Goal: Information Seeking & Learning: Learn about a topic

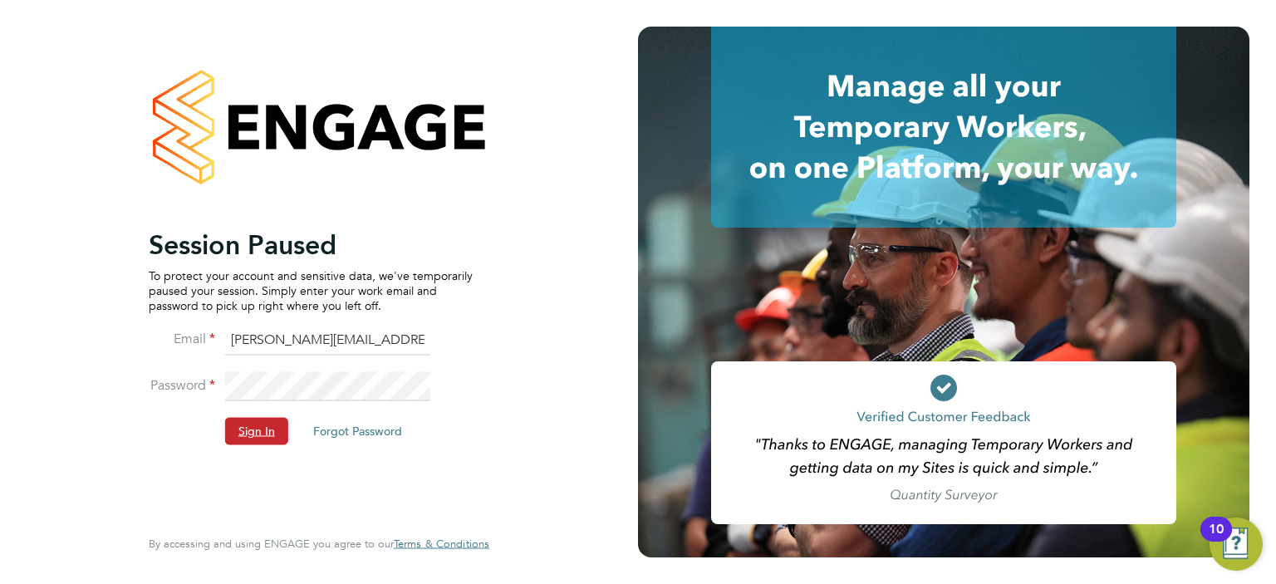
click at [253, 426] on button "Sign In" at bounding box center [256, 431] width 63 height 27
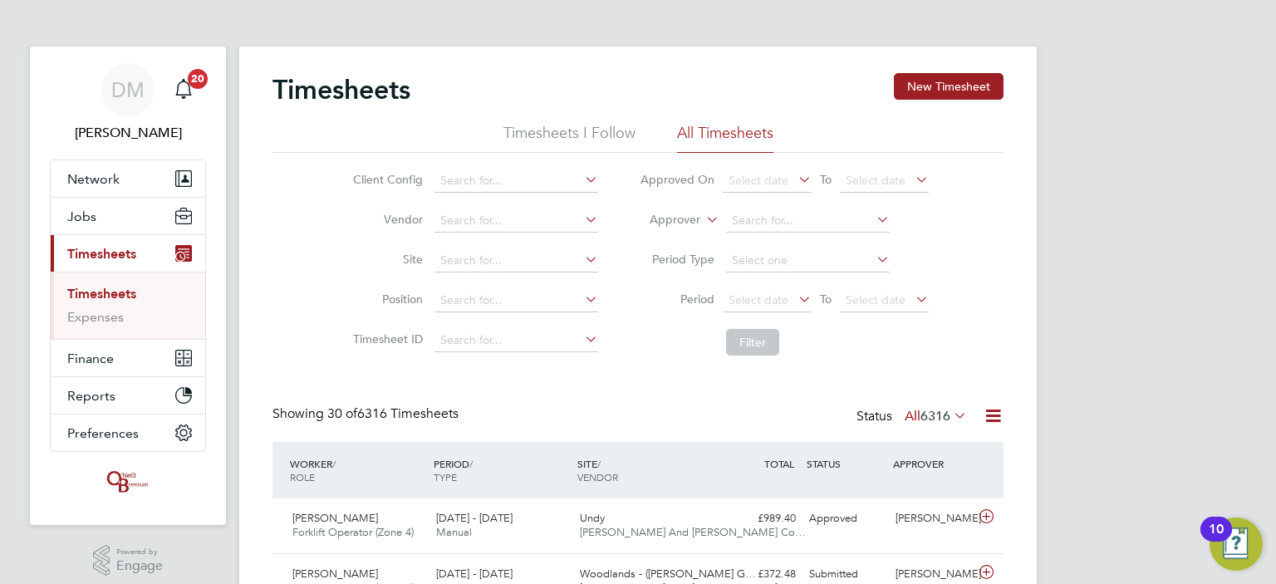
click at [332, 271] on li "Site" at bounding box center [473, 261] width 292 height 40
click at [578, 301] on input at bounding box center [517, 300] width 164 height 23
click at [582, 300] on icon at bounding box center [582, 299] width 0 height 23
click at [582, 298] on icon at bounding box center [582, 299] width 0 height 23
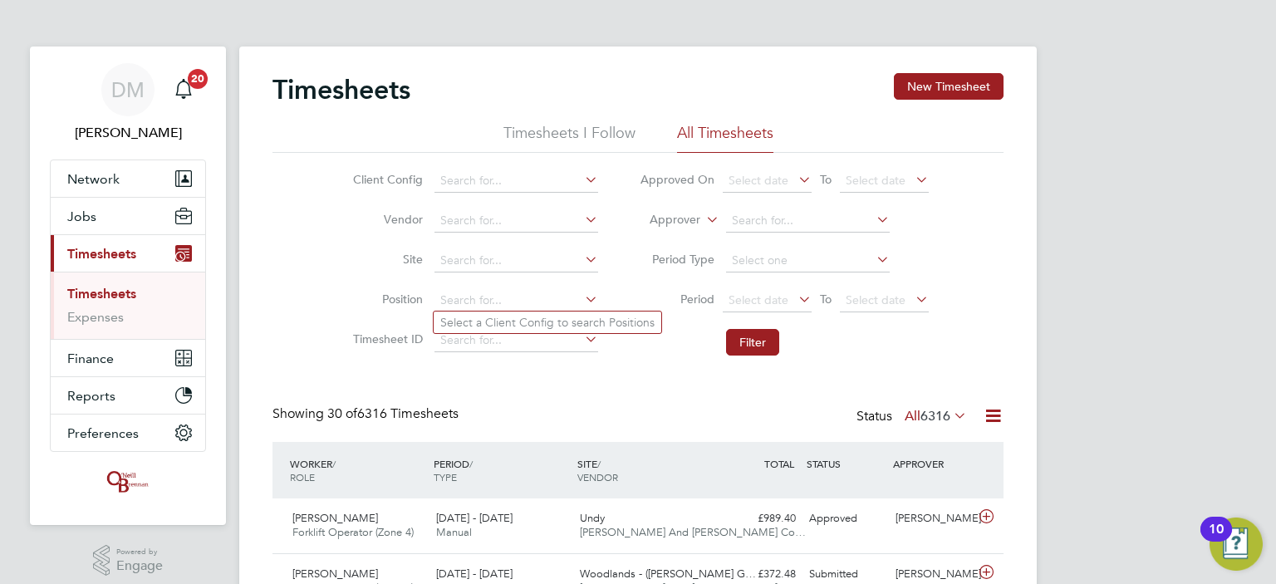
click at [582, 298] on icon at bounding box center [582, 299] width 0 height 23
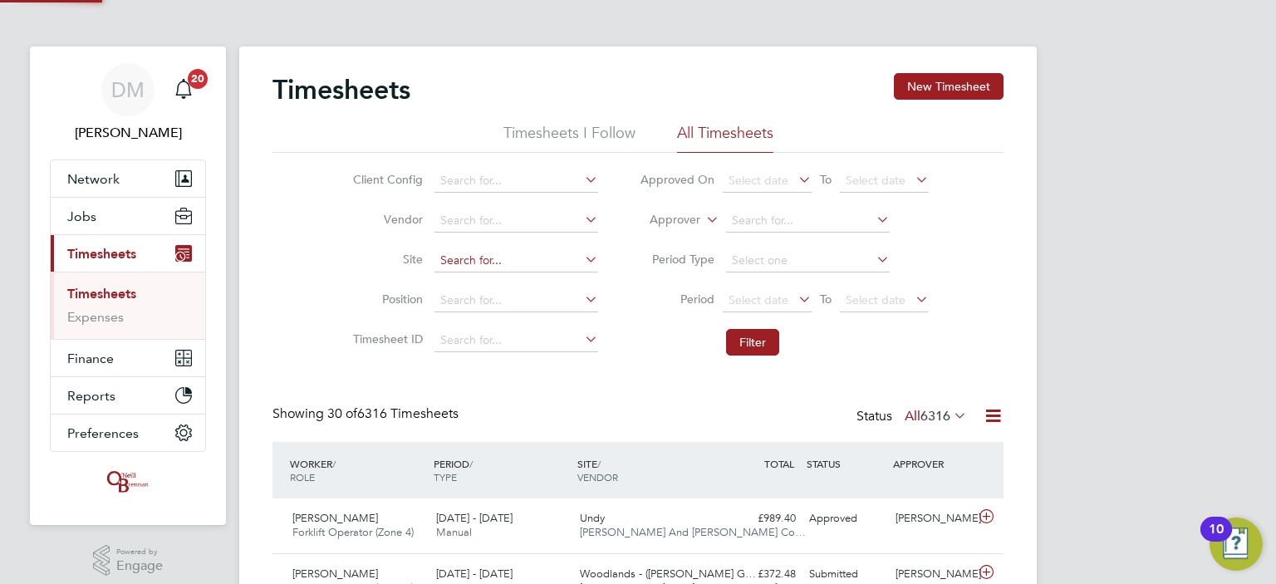
click at [519, 266] on input at bounding box center [517, 260] width 164 height 23
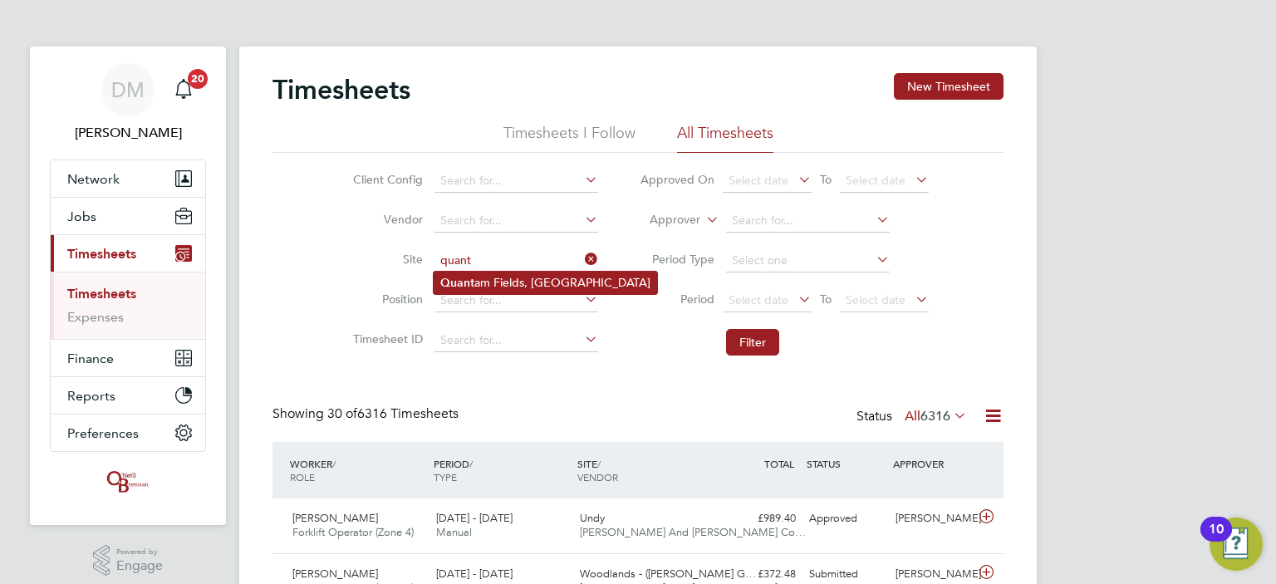
click at [519, 281] on li "Quant am Fields, Littleport" at bounding box center [546, 283] width 224 height 22
type input "Quantam Fields, Littleport"
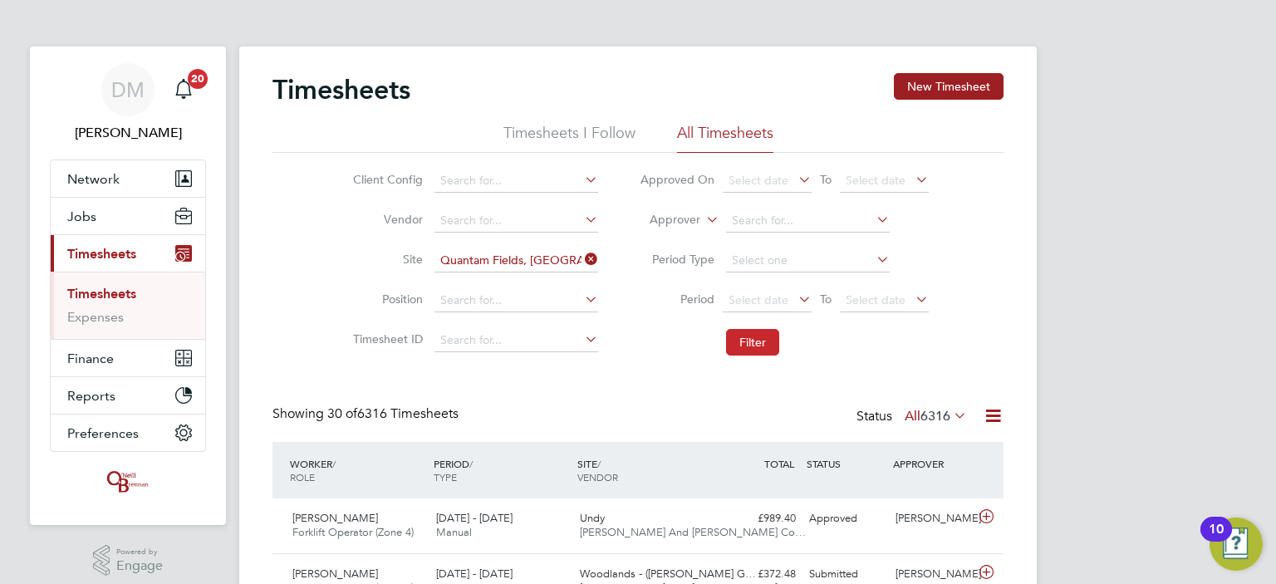
click at [737, 342] on button "Filter" at bounding box center [752, 342] width 53 height 27
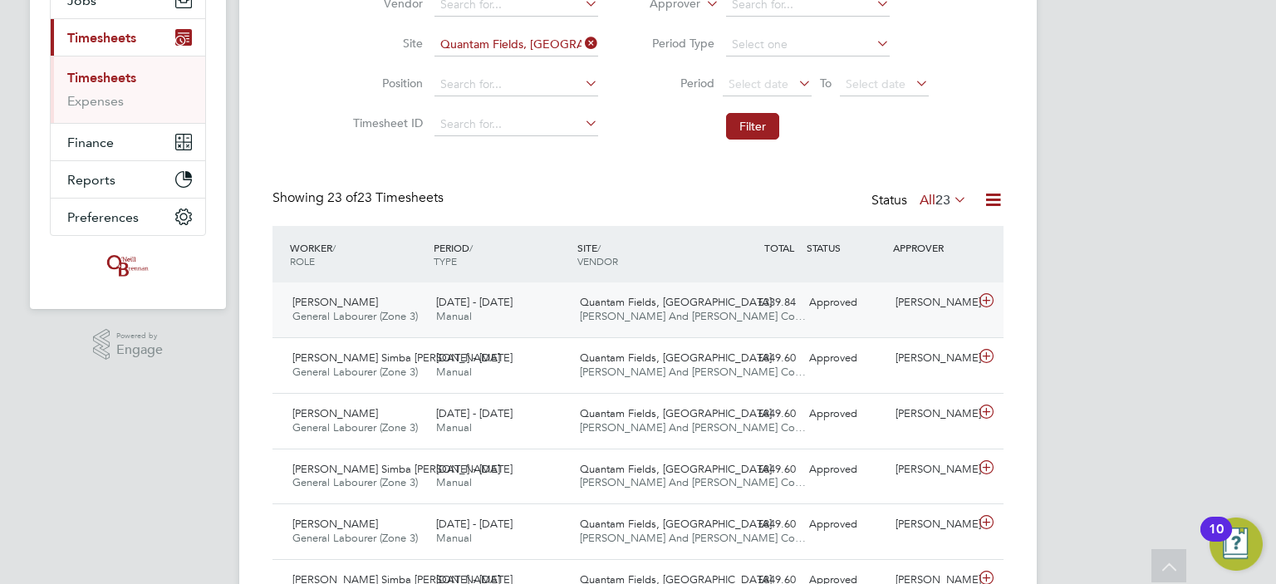
click at [515, 319] on div "15 - 21 Sep 2025 Manual" at bounding box center [502, 310] width 144 height 42
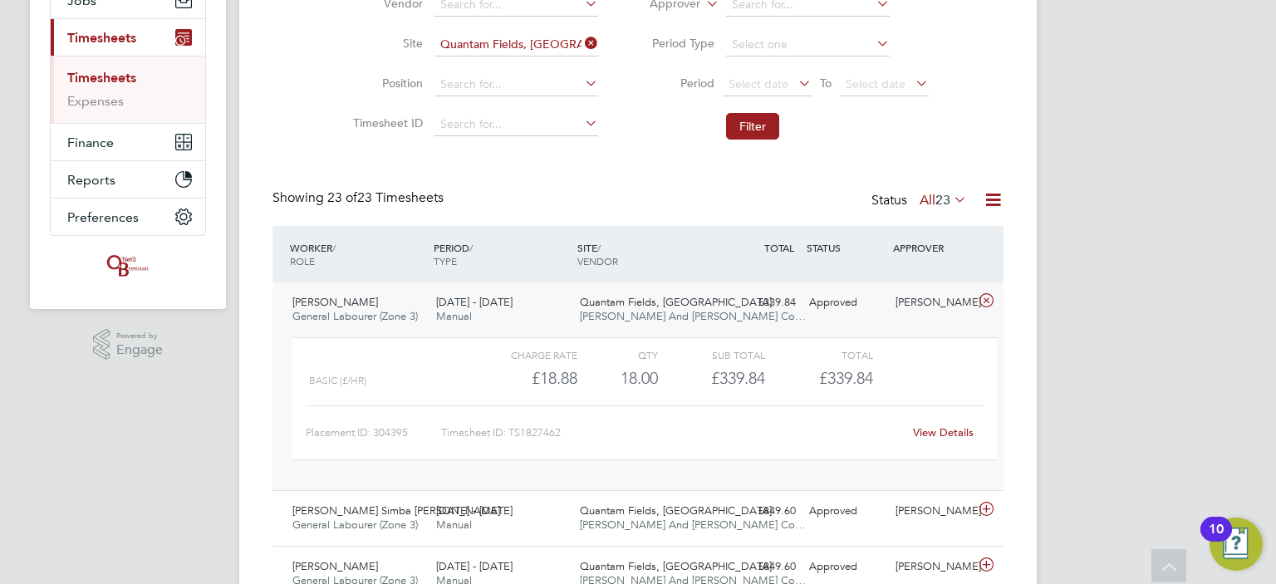
click at [894, 139] on li "Filter" at bounding box center [784, 126] width 331 height 43
click at [954, 432] on link "View Details" at bounding box center [943, 432] width 61 height 14
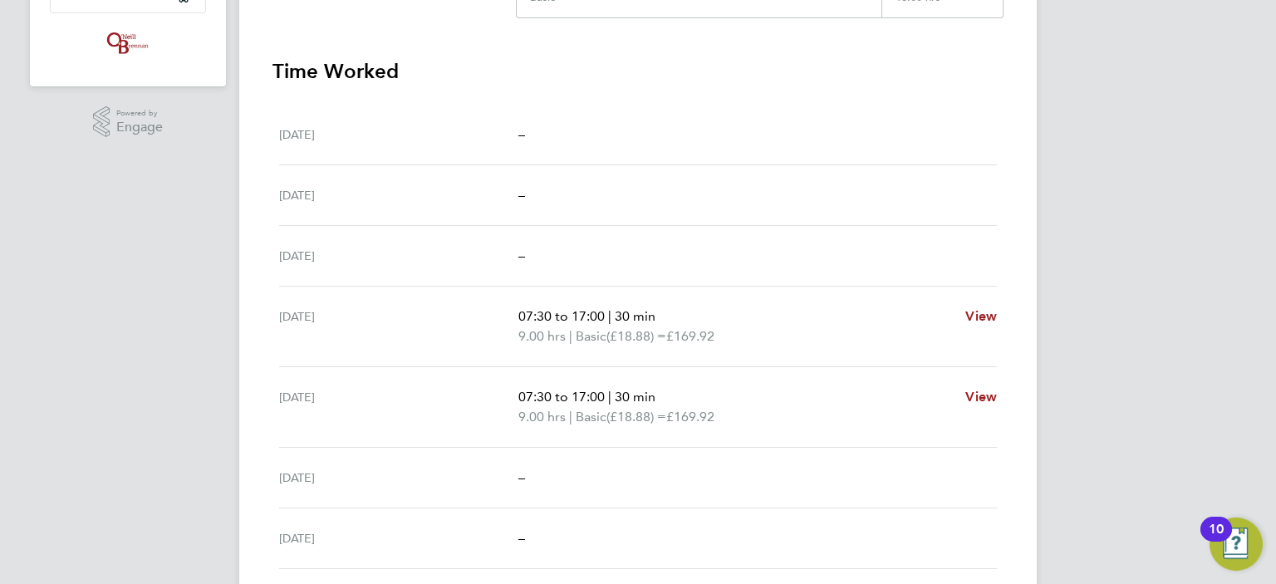
scroll to position [439, 0]
click at [144, 293] on div "DM [PERSON_NAME] Notifications 20 Applications: Network Team Members Businesses…" at bounding box center [638, 138] width 1276 height 1154
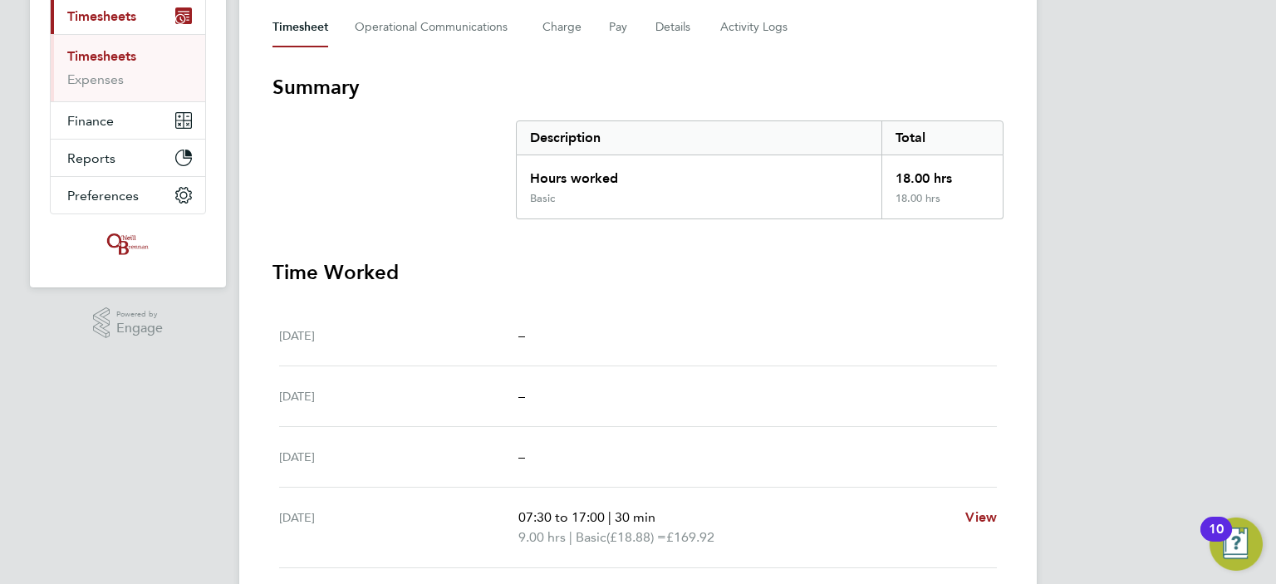
scroll to position [0, 0]
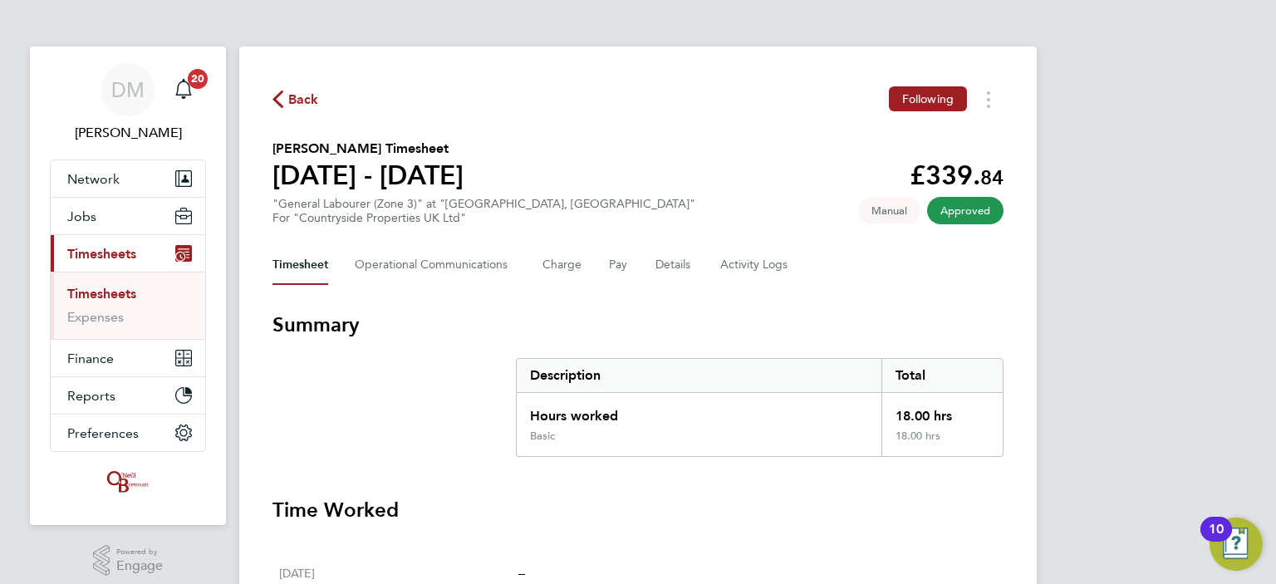
click at [632, 101] on div "Back Following" at bounding box center [638, 99] width 731 height 26
click at [98, 215] on button "Jobs" at bounding box center [128, 216] width 155 height 37
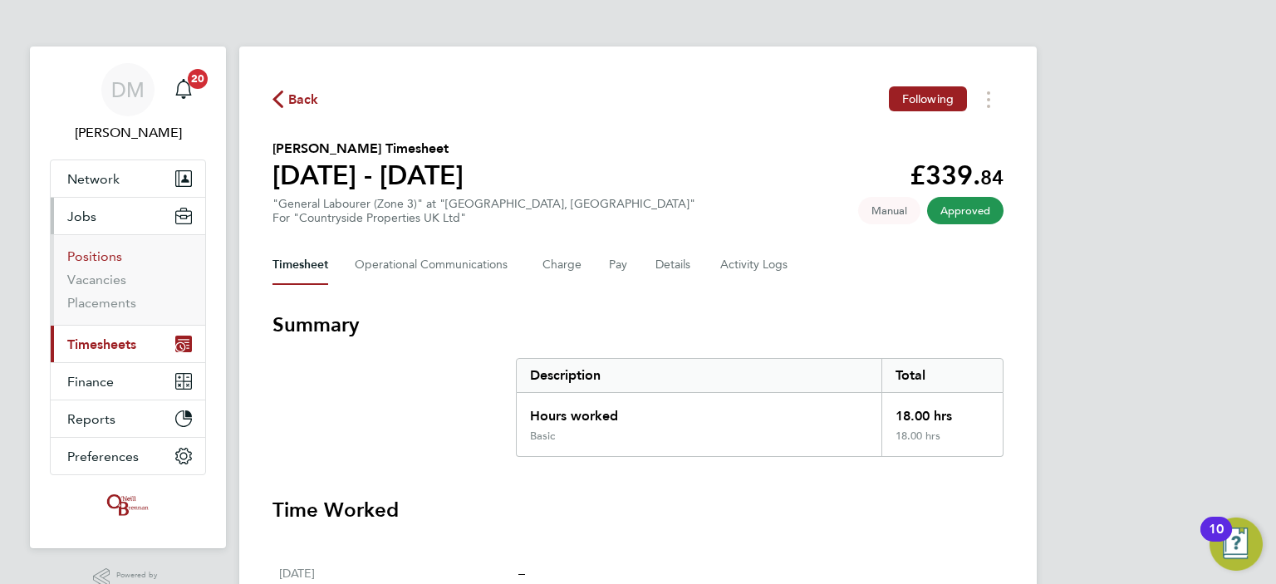
click at [103, 254] on link "Positions" at bounding box center [94, 256] width 55 height 16
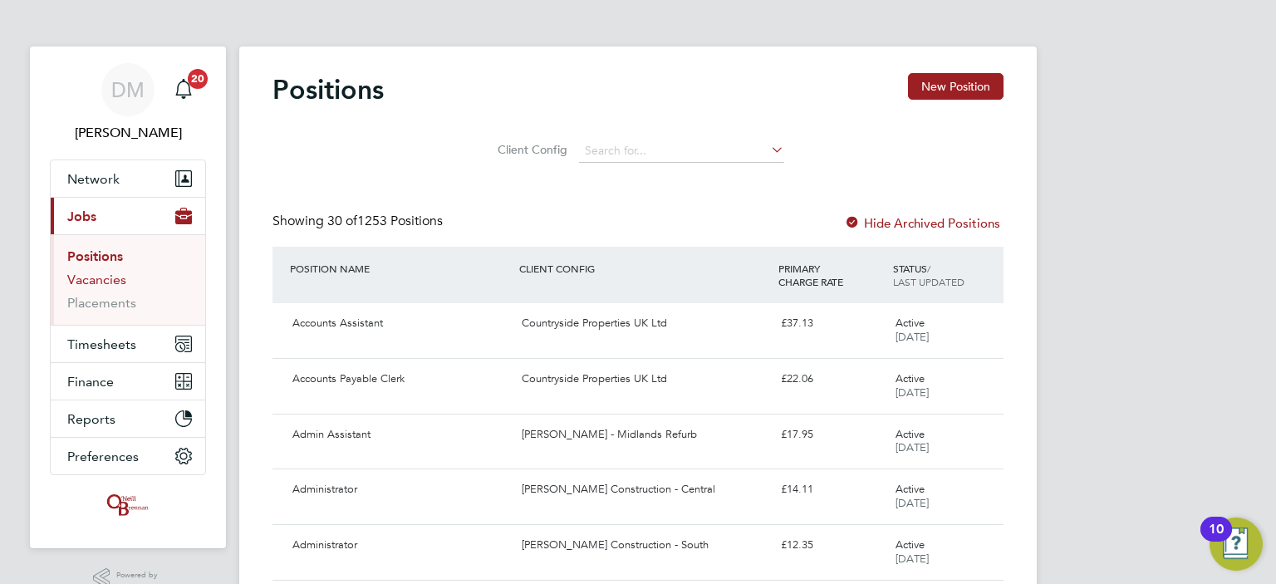
click at [99, 277] on link "Vacancies" at bounding box center [96, 280] width 59 height 16
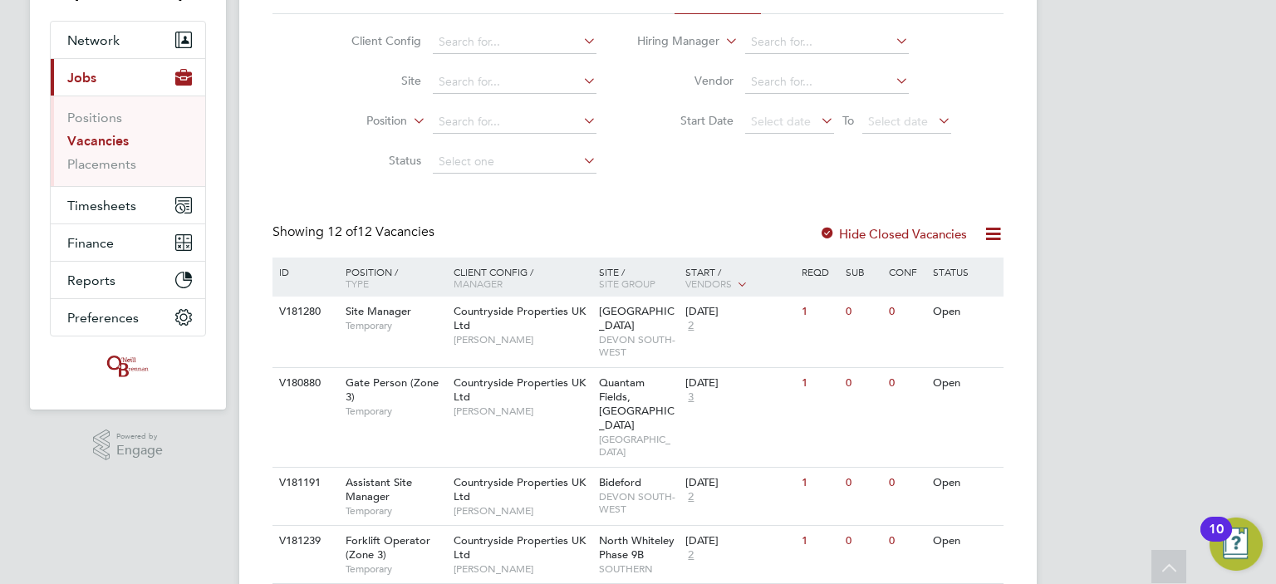
scroll to position [140, 0]
click at [559, 408] on div "Countryside Properties UK Ltd Neil Kendrick" at bounding box center [522, 395] width 145 height 57
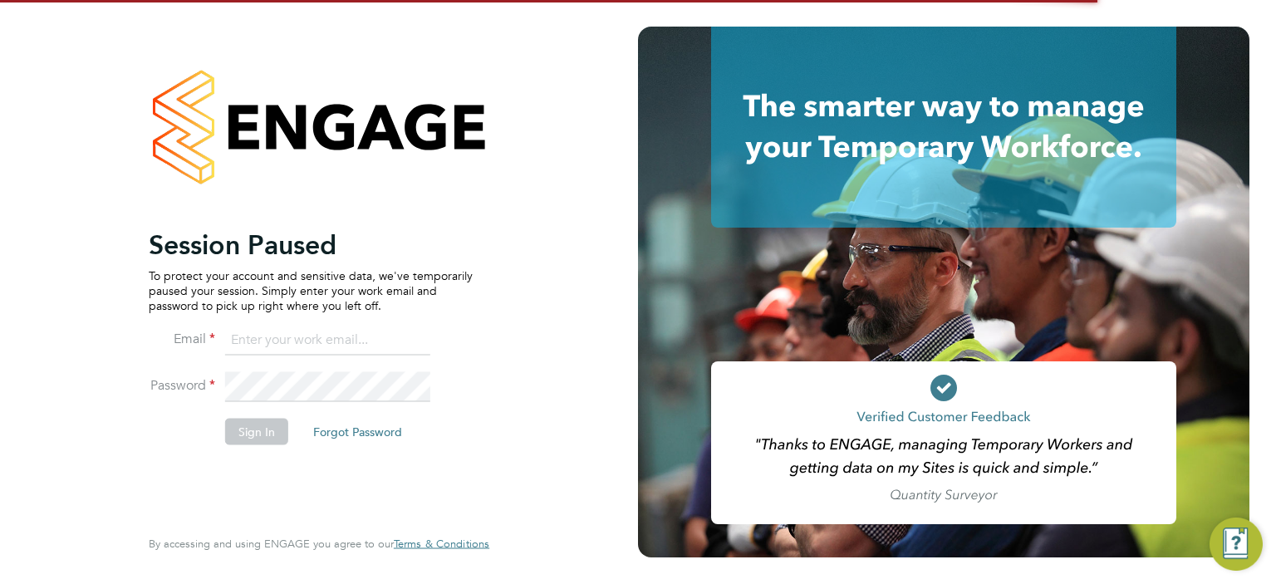
type input "[PERSON_NAME][EMAIL_ADDRESS][DOMAIN_NAME]"
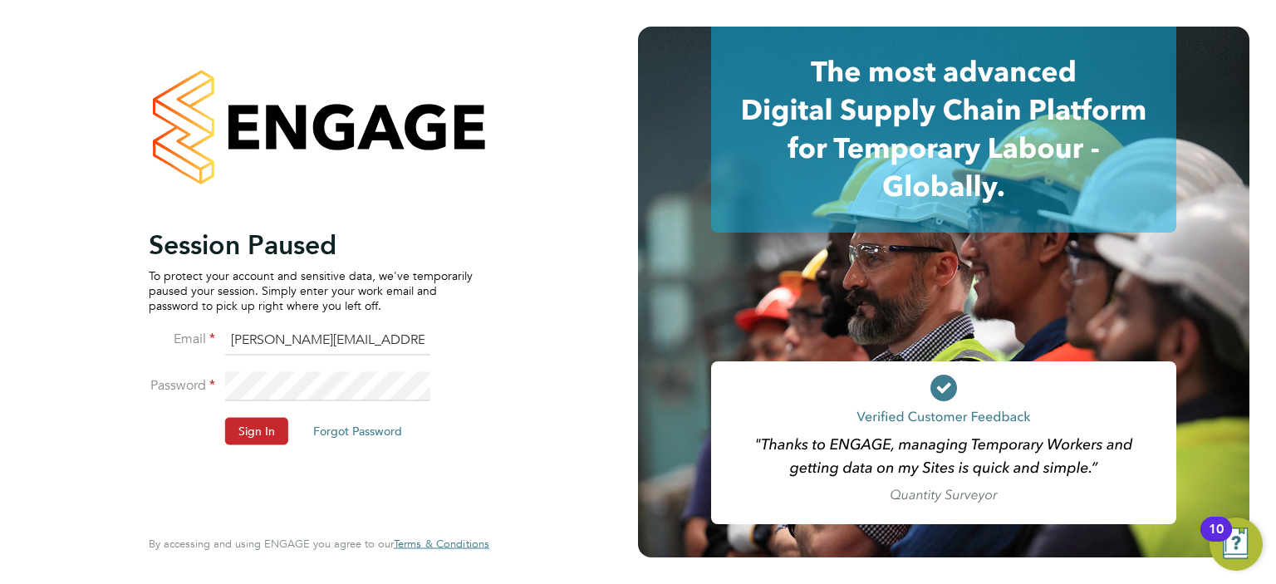
click at [256, 434] on button "Sign In" at bounding box center [256, 431] width 63 height 27
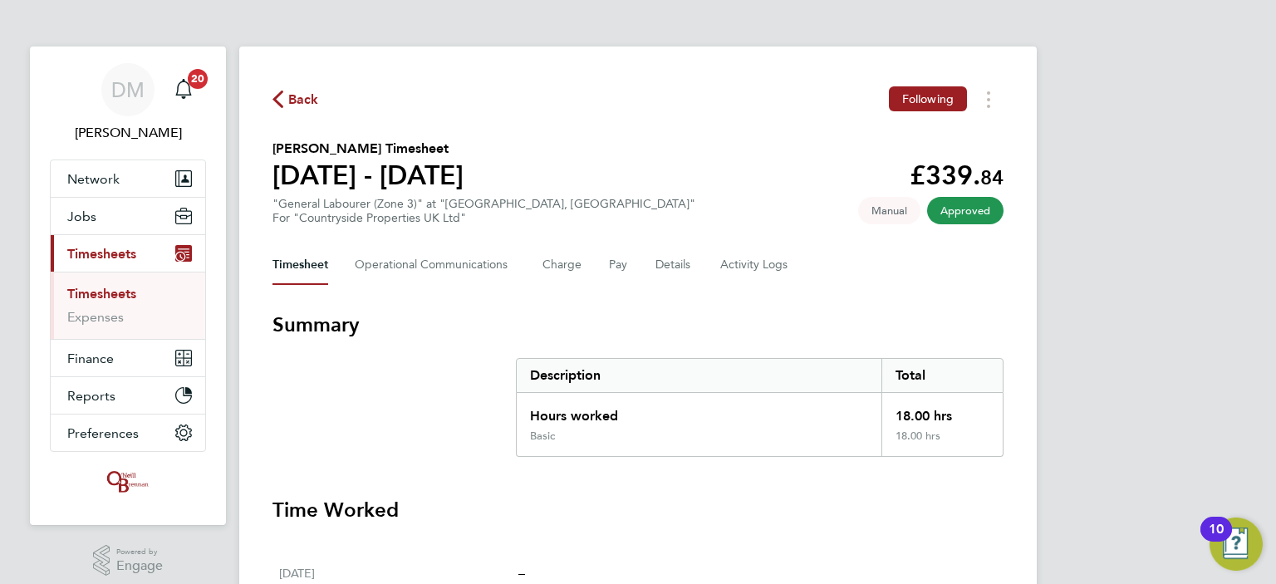
click at [30, 370] on app-nav-sections-wrapper "DM [PERSON_NAME] Notifications 20 Applications: Network Team Members Businesses…" at bounding box center [128, 286] width 196 height 479
click at [17, 290] on div "DM [PERSON_NAME] Notifications 20 Applications: Network Team Members Businesses…" at bounding box center [638, 577] width 1276 height 1154
click at [4, 254] on div "DM [PERSON_NAME] Notifications 20 Applications: Network Team Members Businesses…" at bounding box center [638, 577] width 1276 height 1154
click at [239, 370] on div "DM [PERSON_NAME] Notifications 20 Applications: Network Team Members Businesses…" at bounding box center [638, 577] width 1276 height 1154
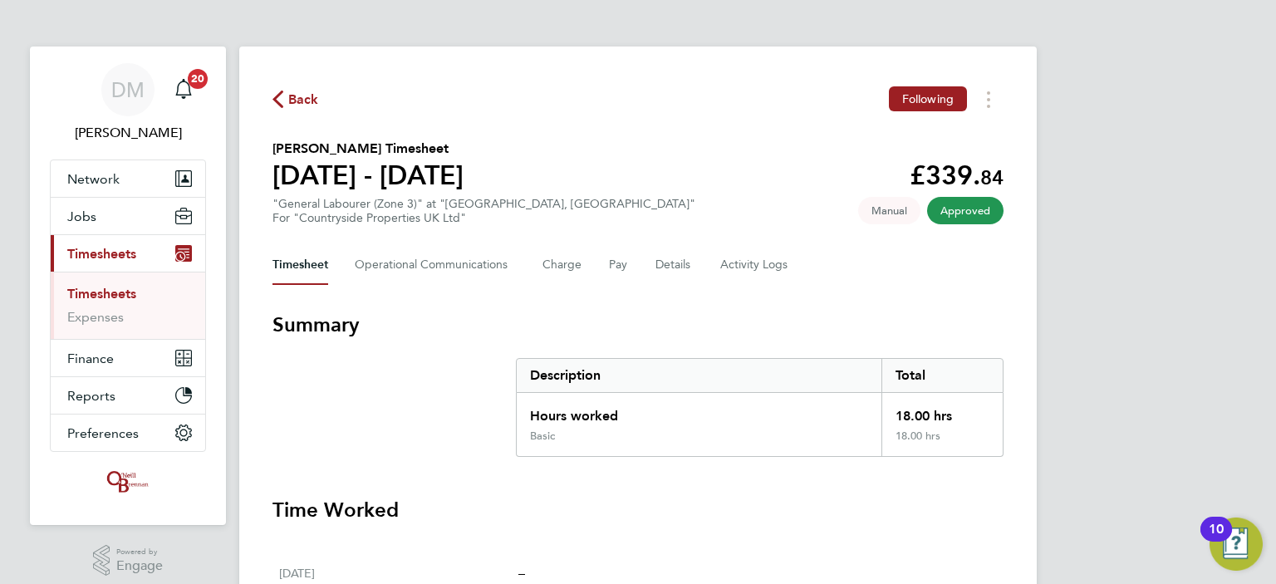
click at [19, 150] on div "DM [PERSON_NAME] Notifications 20 Applications: Network Team Members Businesses…" at bounding box center [638, 577] width 1276 height 1154
click at [21, 160] on div "DM [PERSON_NAME] Notifications 20 Applications: Network Team Members Businesses…" at bounding box center [638, 577] width 1276 height 1154
click at [1090, 139] on div "DM [PERSON_NAME] Notifications 20 Applications: Network Team Members Businesses…" at bounding box center [638, 577] width 1276 height 1154
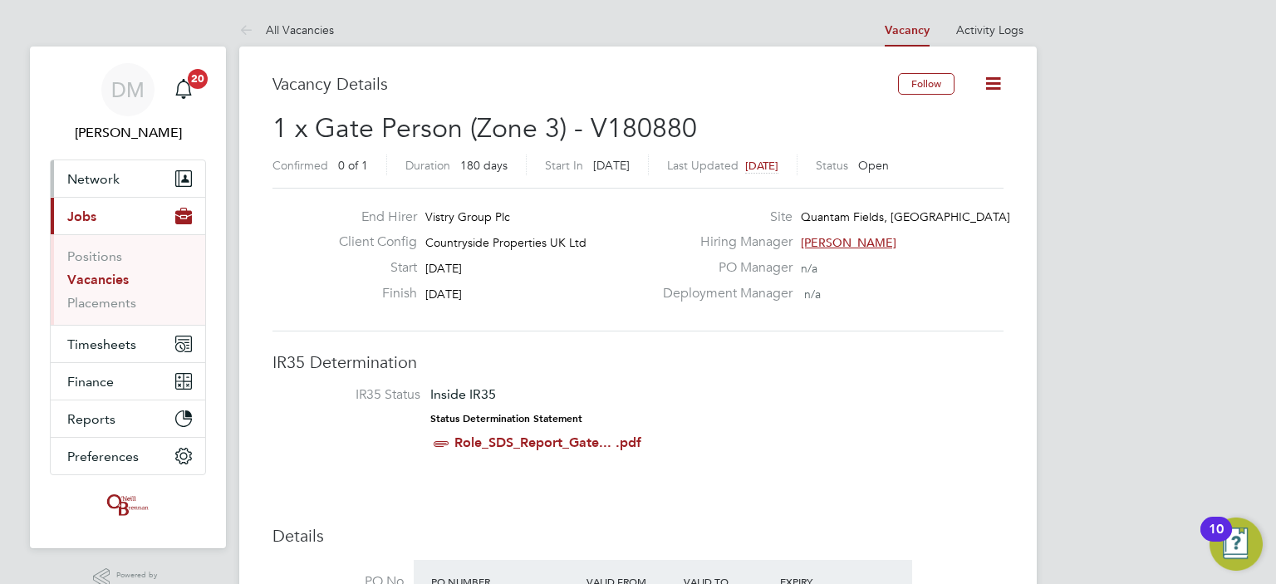
click at [125, 168] on button "Network" at bounding box center [128, 178] width 155 height 37
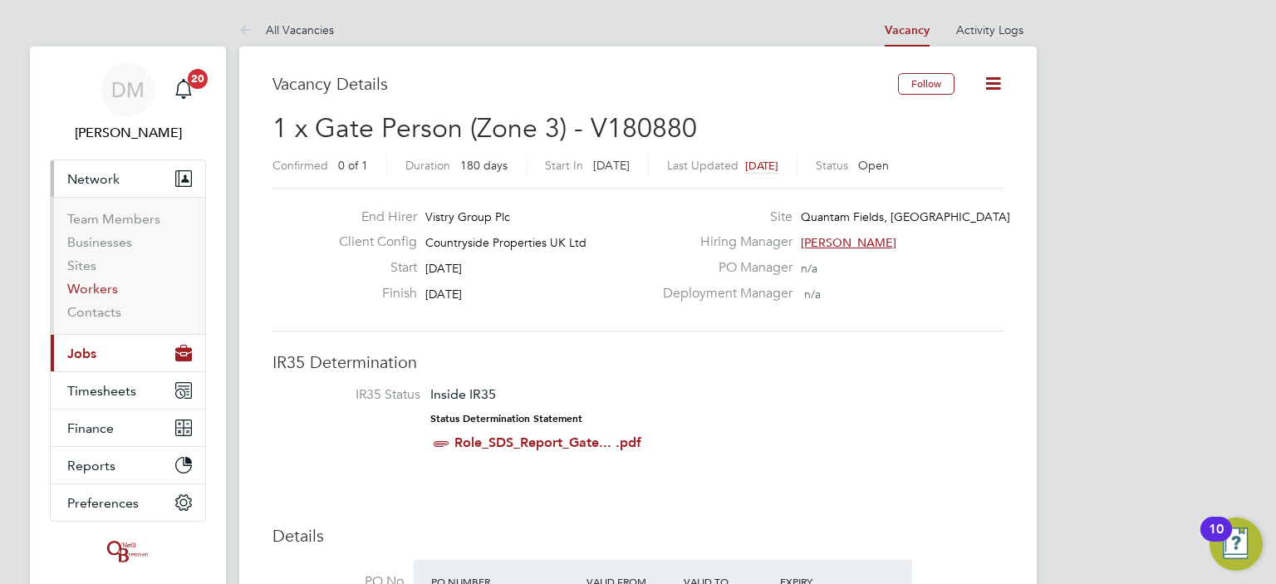
click at [81, 292] on link "Workers" at bounding box center [92, 289] width 51 height 16
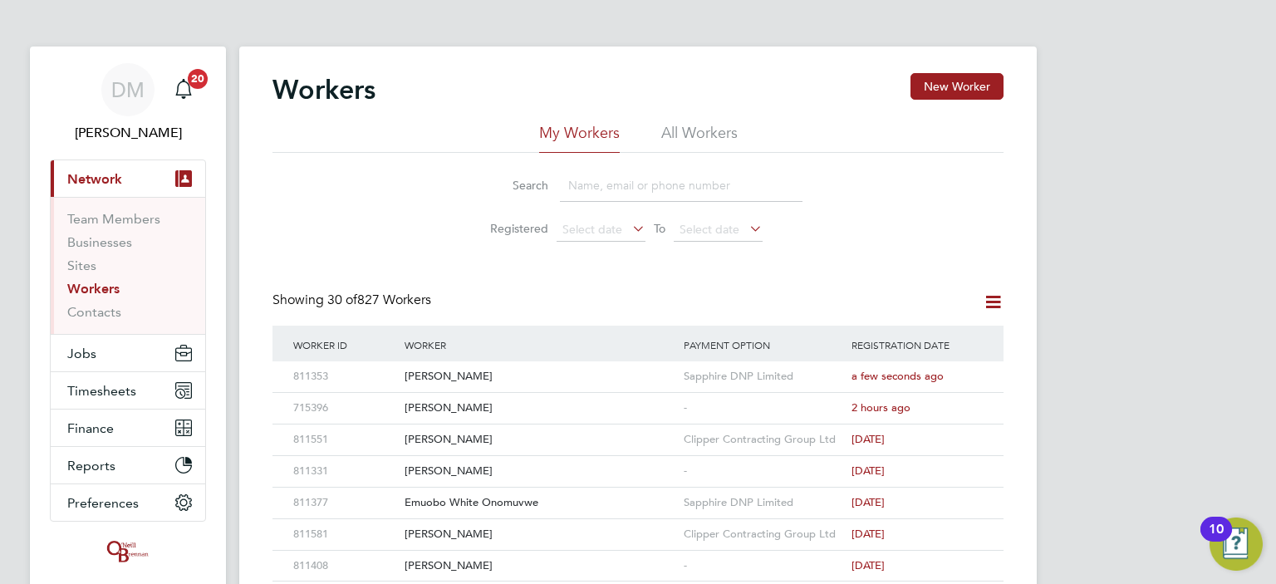
click at [632, 189] on input at bounding box center [681, 186] width 243 height 32
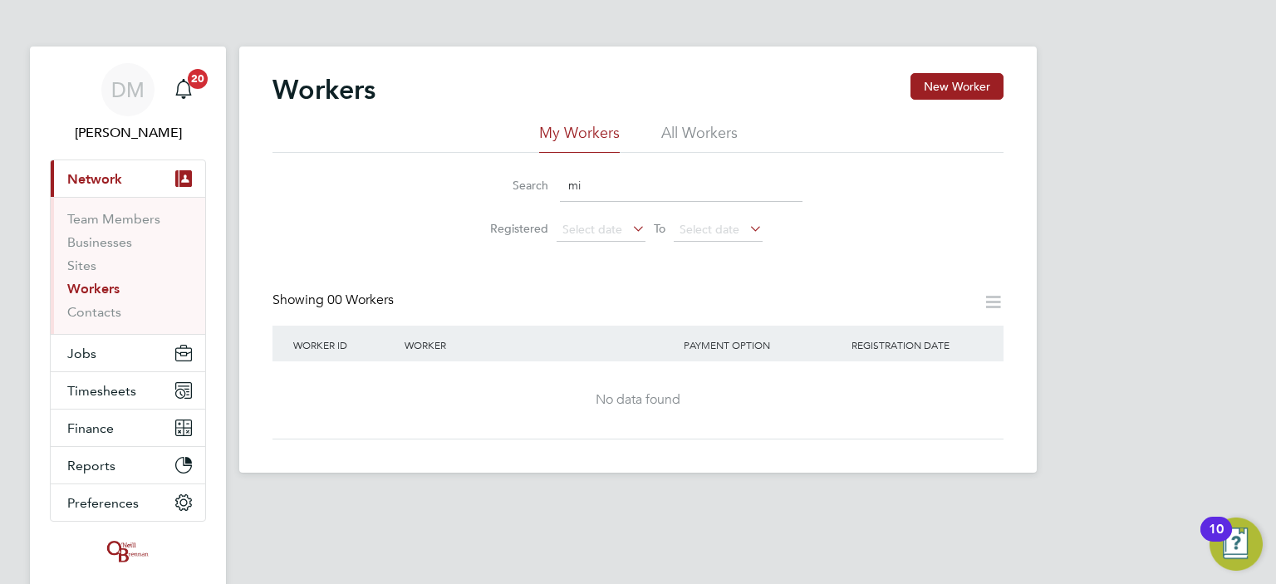
type input "m"
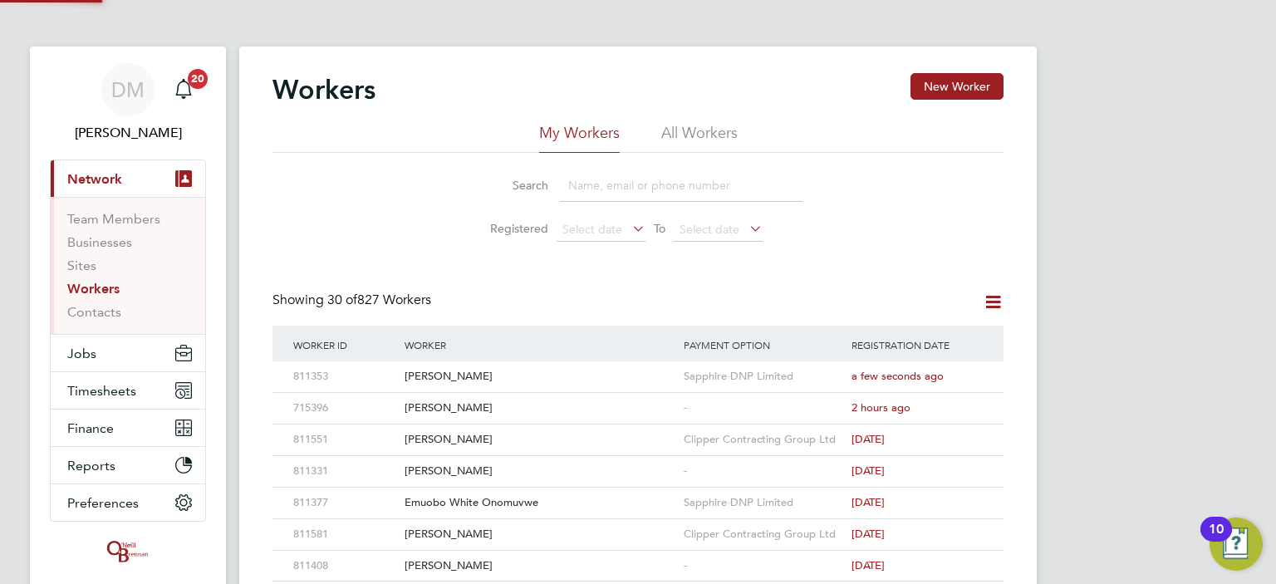
click at [689, 145] on li "All Workers" at bounding box center [700, 138] width 76 height 30
click at [565, 189] on input at bounding box center [681, 186] width 243 height 32
type input "milne"
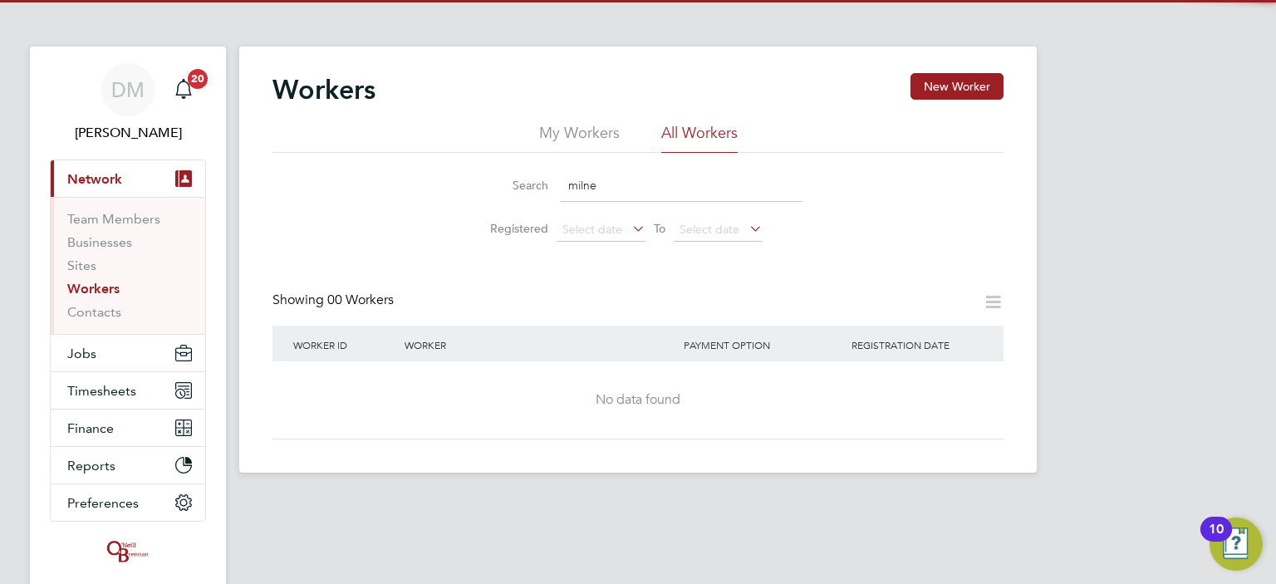
click at [371, 232] on div "Search milne Registered Select date To Select date" at bounding box center [638, 201] width 731 height 97
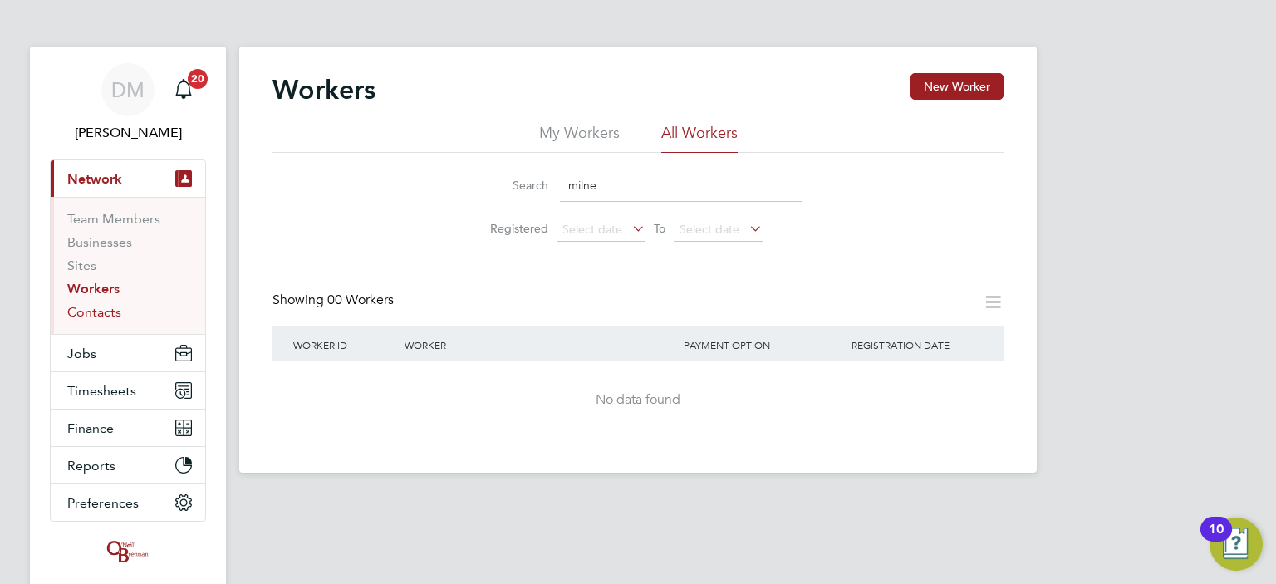
click at [91, 312] on link "Contacts" at bounding box center [94, 312] width 54 height 16
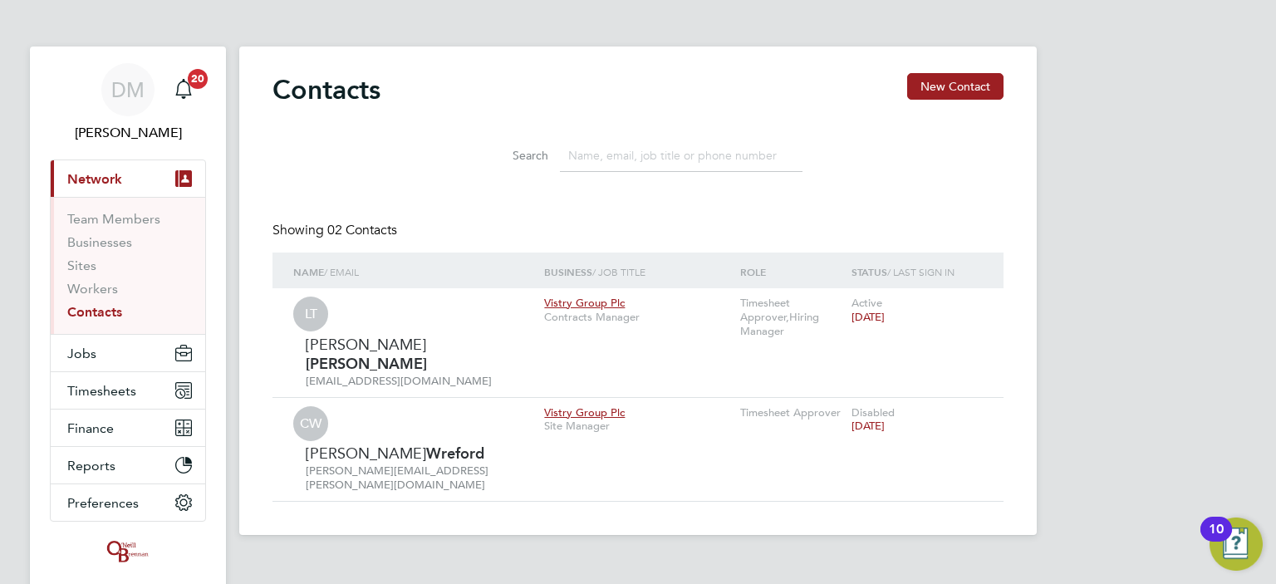
click at [386, 154] on div "Search" at bounding box center [638, 151] width 731 height 57
click at [602, 154] on input at bounding box center [681, 156] width 243 height 32
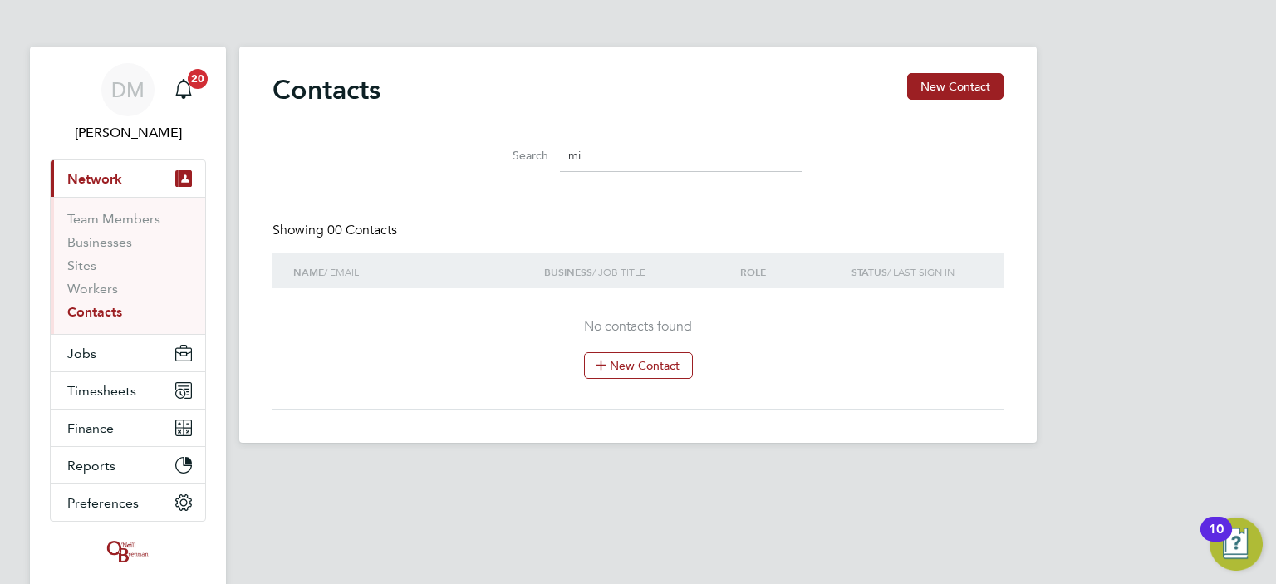
type input "m"
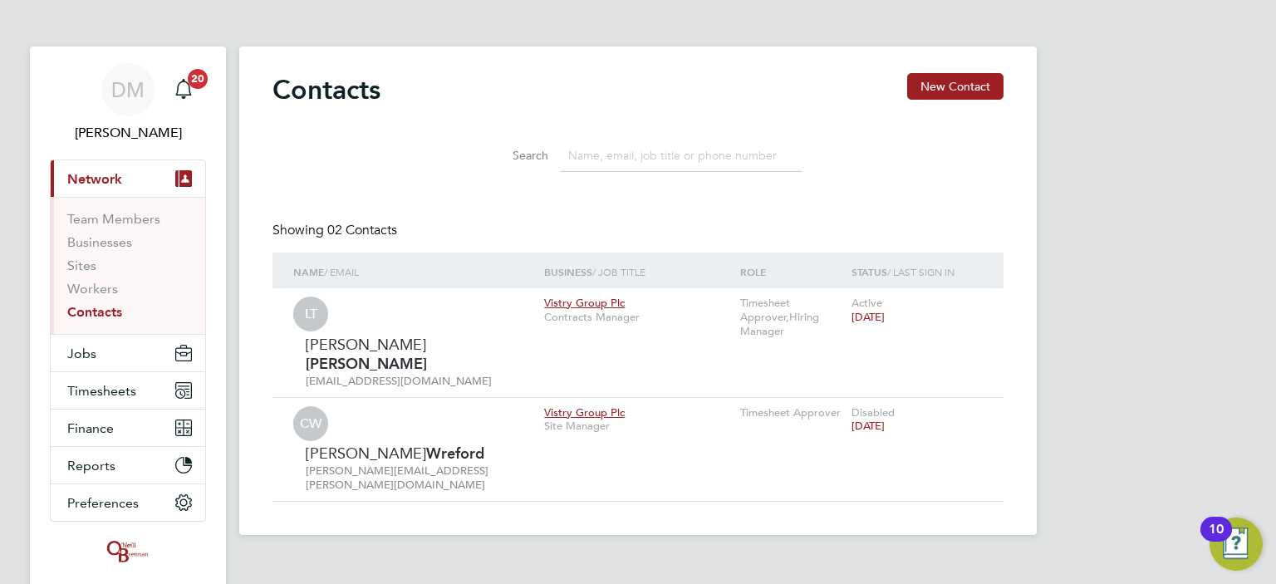
click at [15, 262] on div "DM Danielle Murphy Notifications 20 Applications: Current page: Network Team Me…" at bounding box center [638, 281] width 1276 height 562
click at [780, 532] on html "DM Danielle Murphy Notifications 20 Applications: Current page: Network Team Me…" at bounding box center [638, 281] width 1276 height 562
click at [366, 499] on html "DM Danielle Murphy Notifications 20 Applications: Current page: Network Team Me…" at bounding box center [638, 281] width 1276 height 562
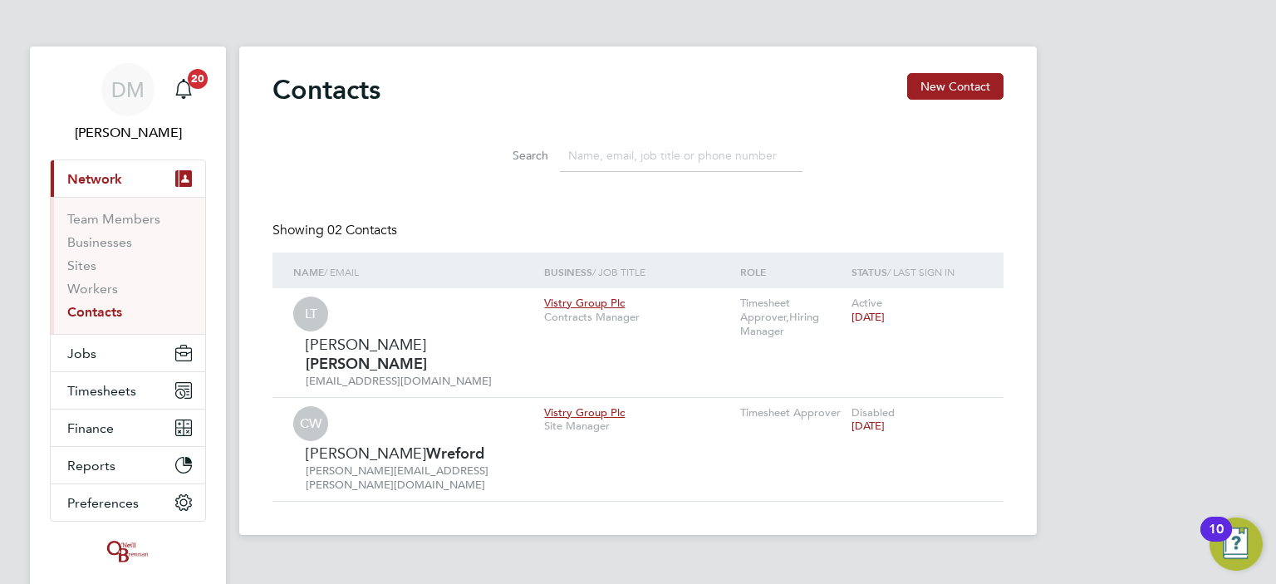
click at [109, 179] on span "Network" at bounding box center [94, 179] width 55 height 16
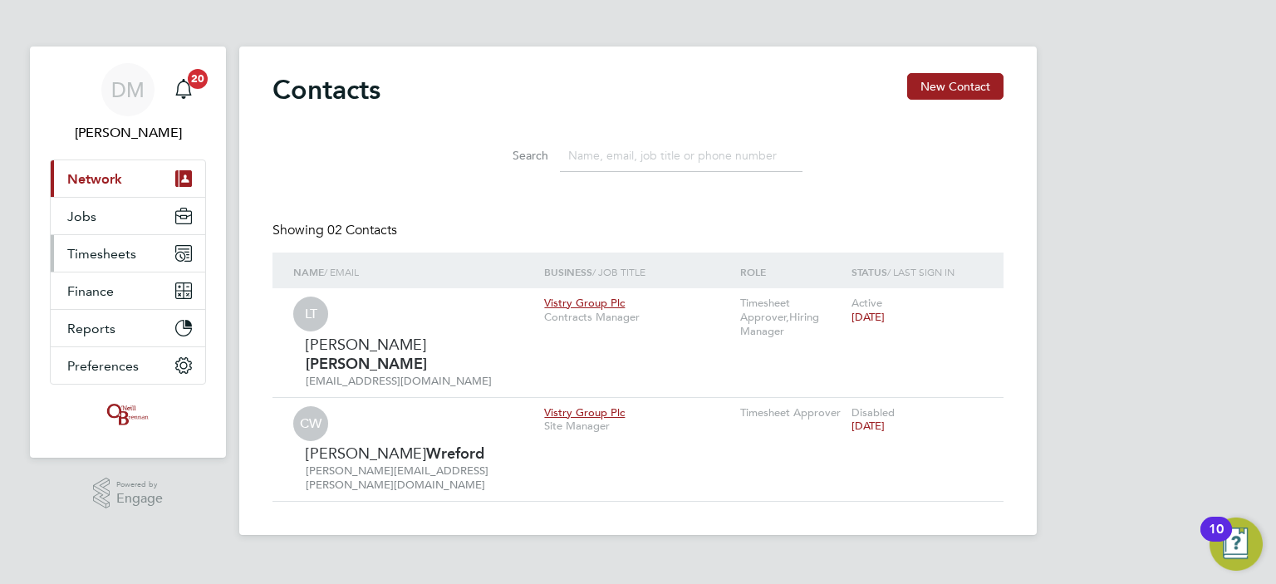
click at [116, 249] on span "Timesheets" at bounding box center [101, 254] width 69 height 16
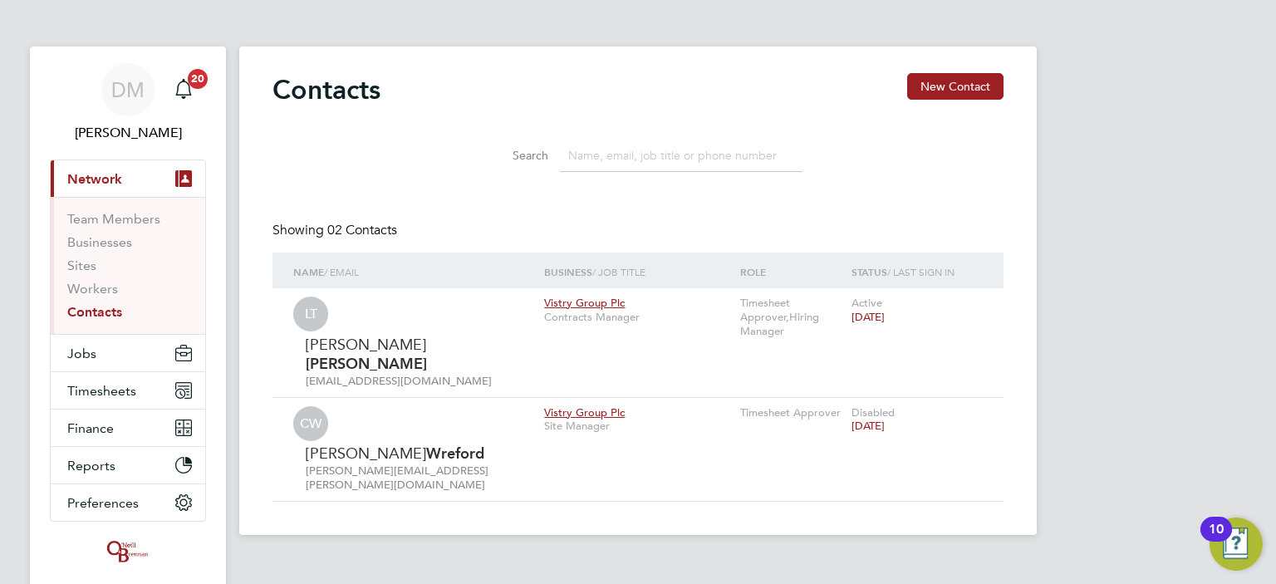
click at [268, 538] on html "DM Danielle Murphy Notifications 20 Applications: Current page: Network Team Me…" at bounding box center [638, 281] width 1276 height 562
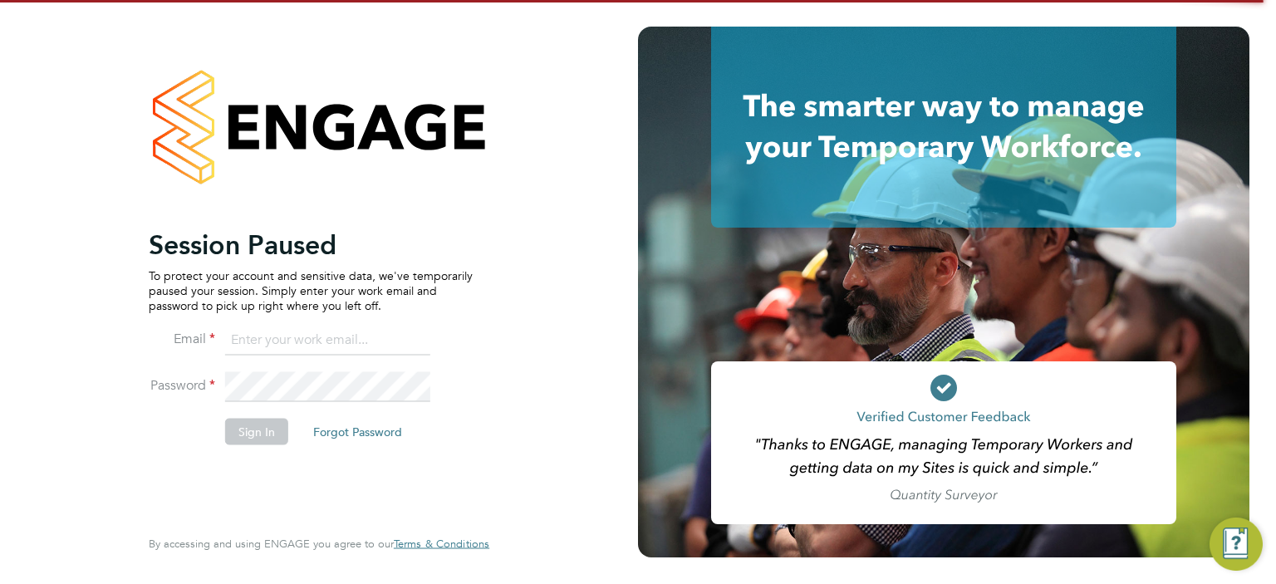
type input "[PERSON_NAME][EMAIL_ADDRESS][DOMAIN_NAME]"
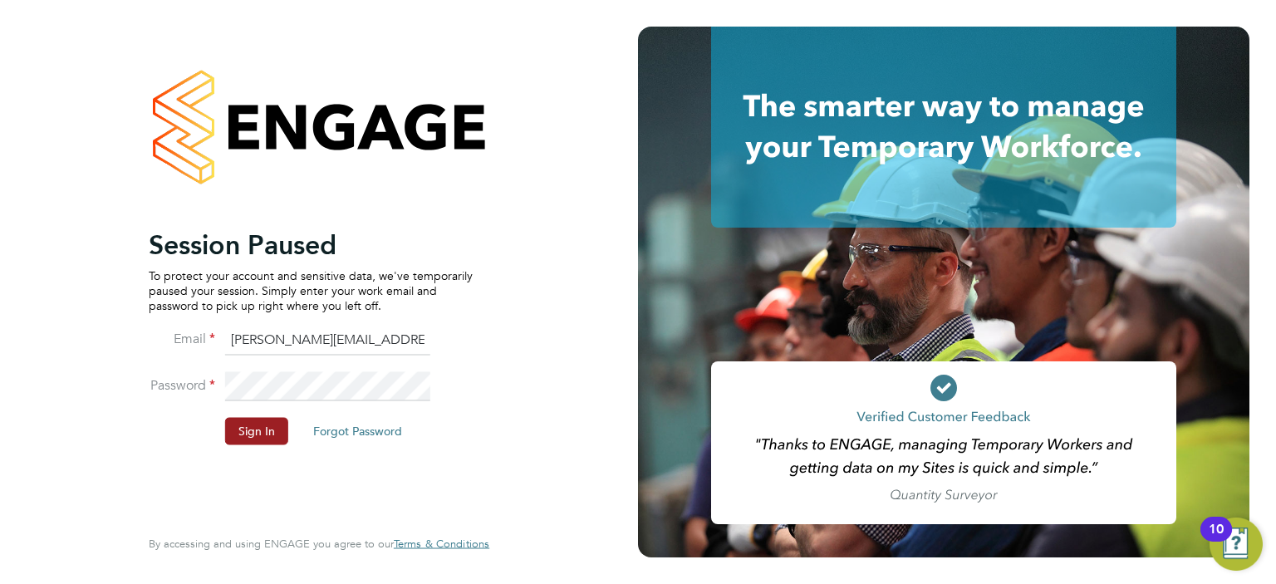
click at [258, 445] on li "Sign In Forgot Password" at bounding box center [311, 439] width 324 height 43
click at [239, 411] on li "Password" at bounding box center [311, 394] width 324 height 47
click at [253, 435] on button "Sign In" at bounding box center [256, 431] width 63 height 27
click at [252, 435] on button "Sign In" at bounding box center [256, 431] width 63 height 27
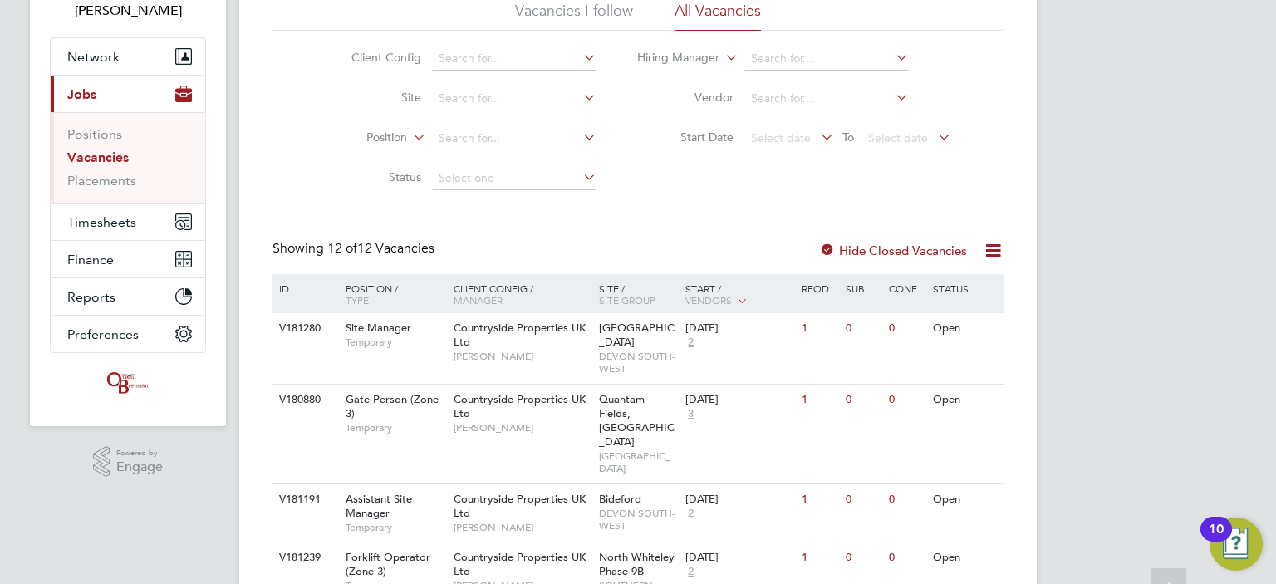
scroll to position [146, 0]
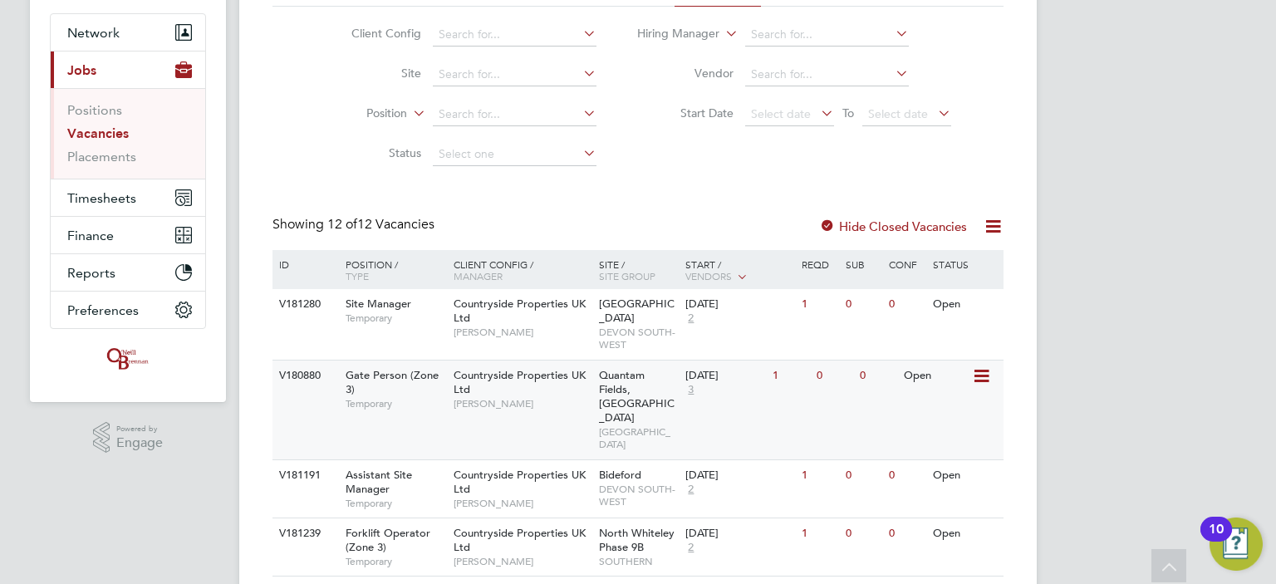
click at [427, 400] on div "Gate Person (Zone 3) Temporary" at bounding box center [391, 389] width 116 height 57
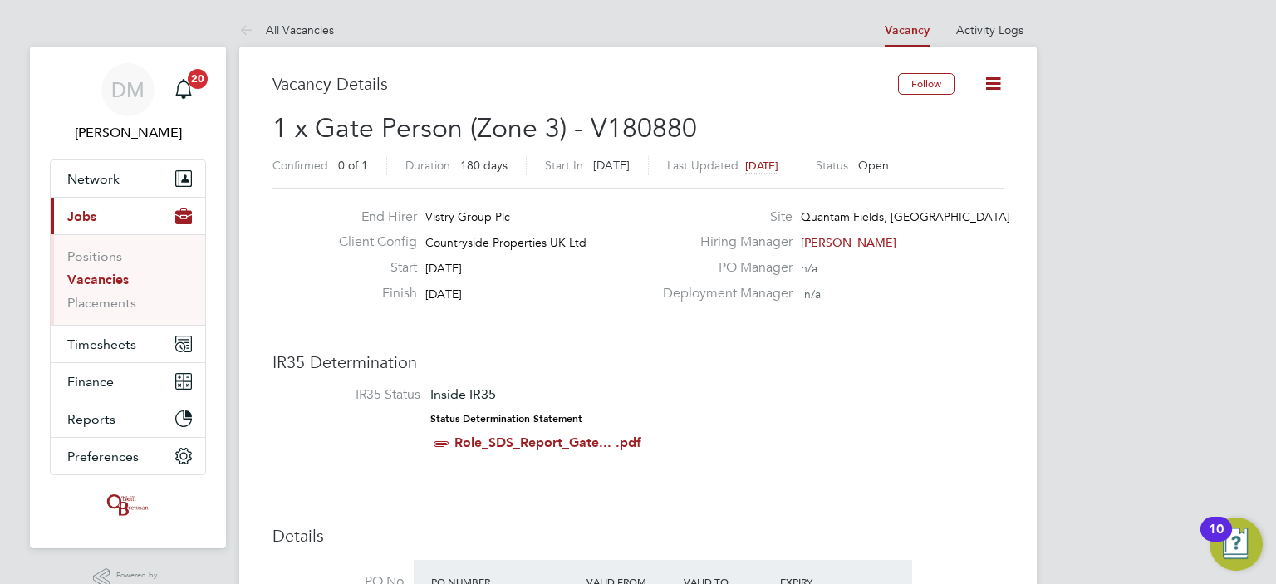
click at [109, 279] on link "Vacancies" at bounding box center [97, 280] width 61 height 16
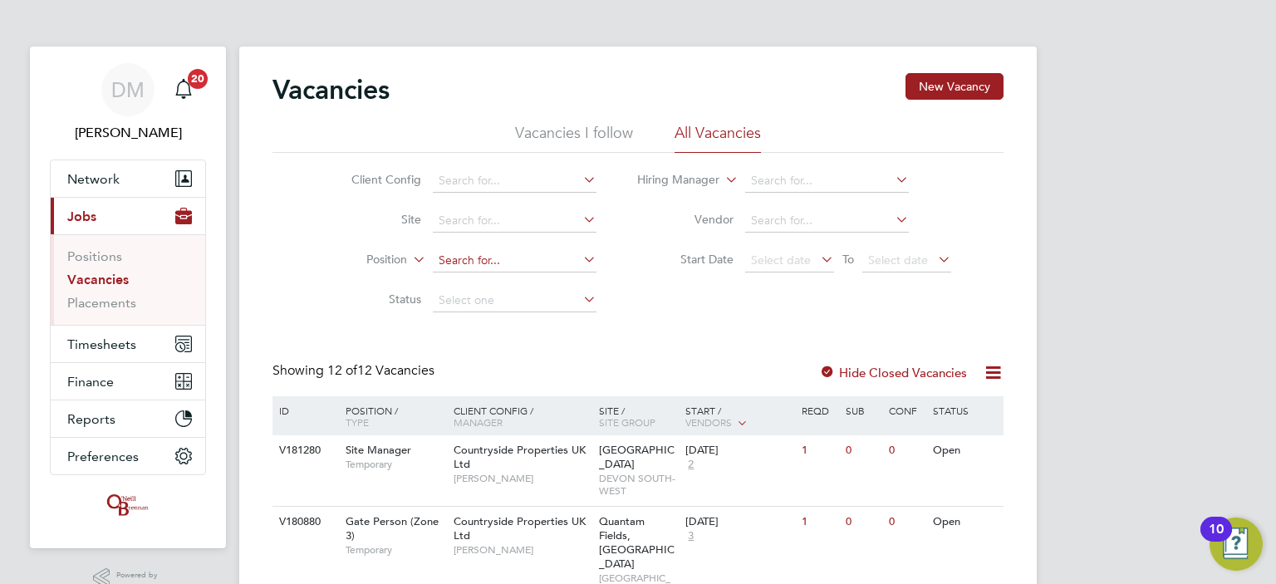
click at [542, 265] on input at bounding box center [515, 260] width 164 height 23
click at [580, 264] on icon at bounding box center [580, 259] width 0 height 23
click at [618, 253] on li "Start Date Select date To Select date" at bounding box center [794, 261] width 355 height 40
click at [569, 224] on input at bounding box center [515, 220] width 164 height 23
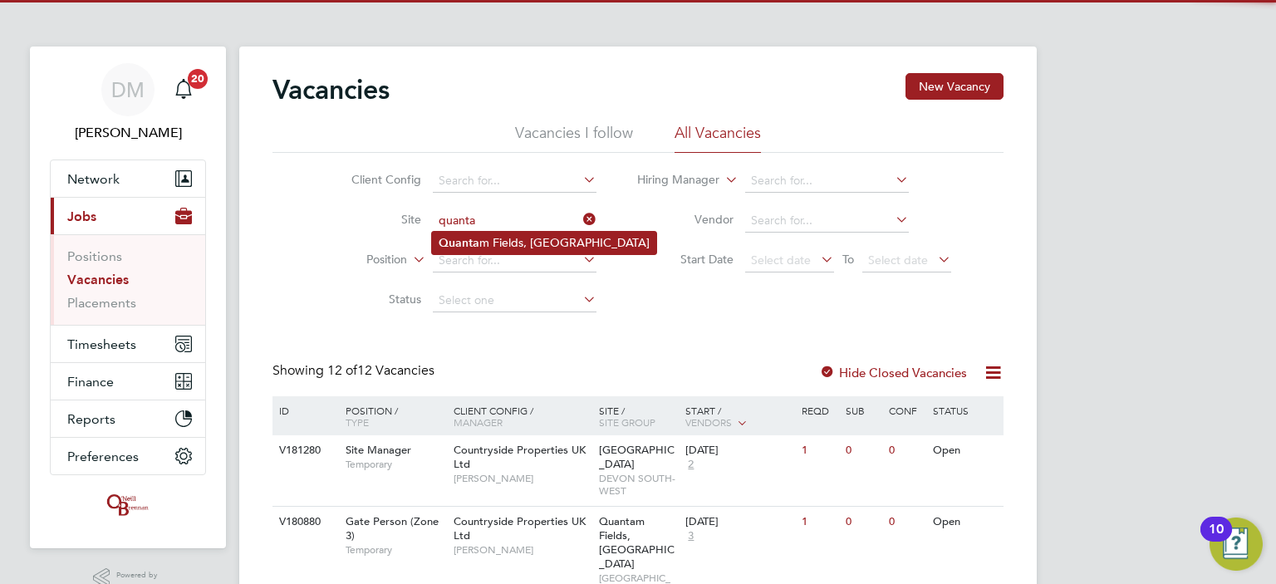
click at [539, 243] on li "Quanta m Fields, Littleport" at bounding box center [544, 243] width 224 height 22
type input "Quantam Fields, Littleport"
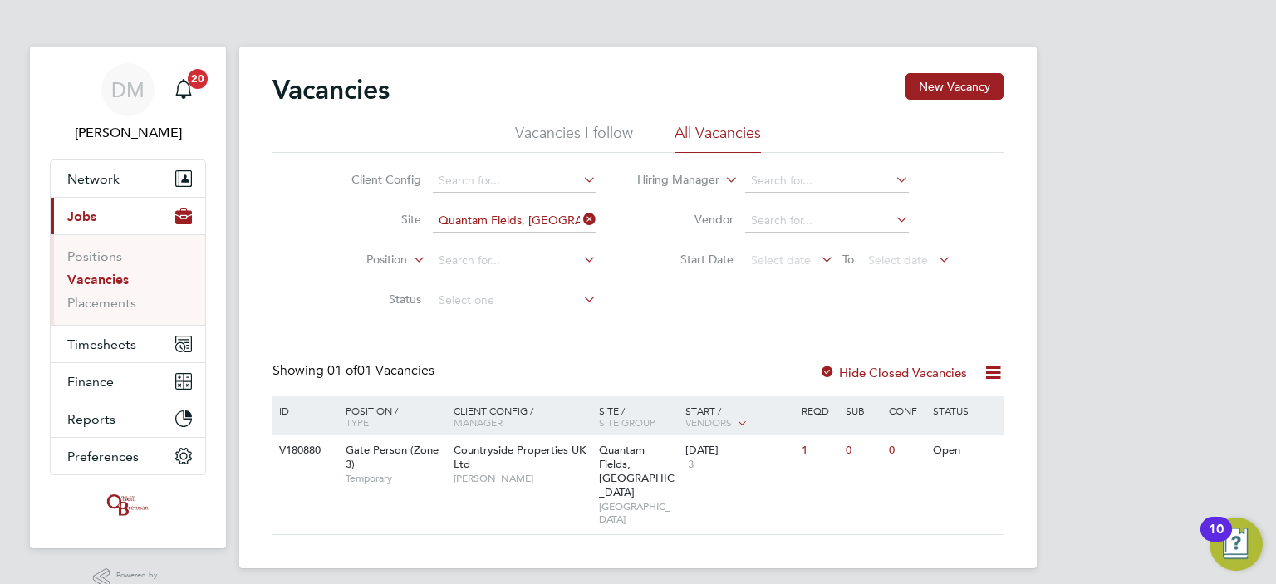
click at [818, 261] on icon at bounding box center [818, 259] width 0 height 23
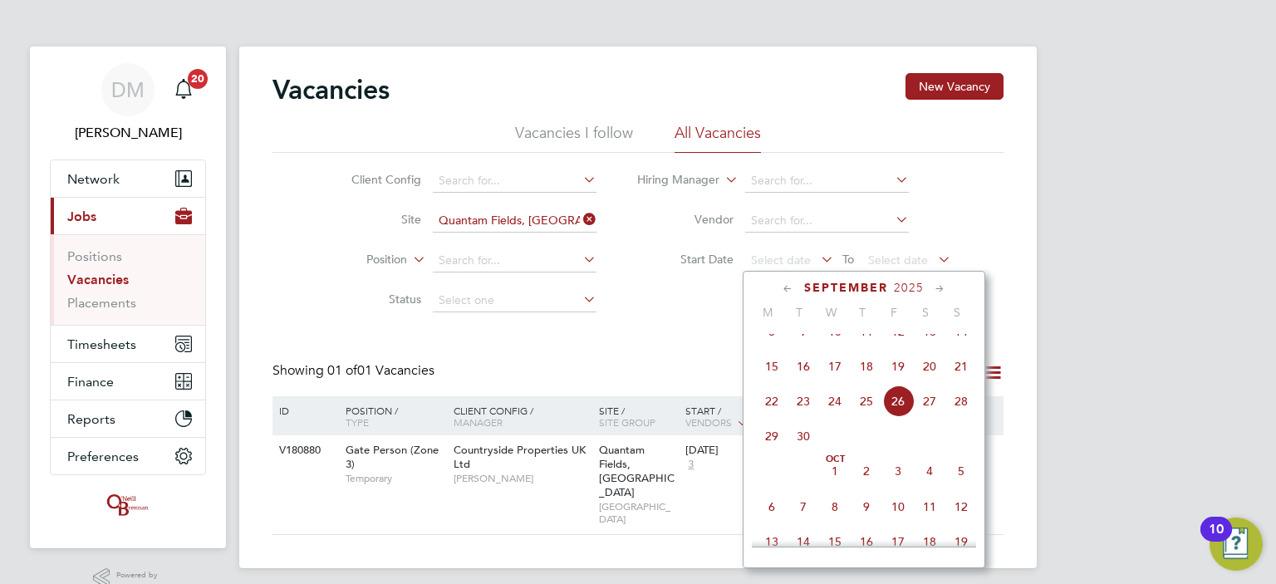
click at [768, 382] on span "15" at bounding box center [772, 367] width 32 height 32
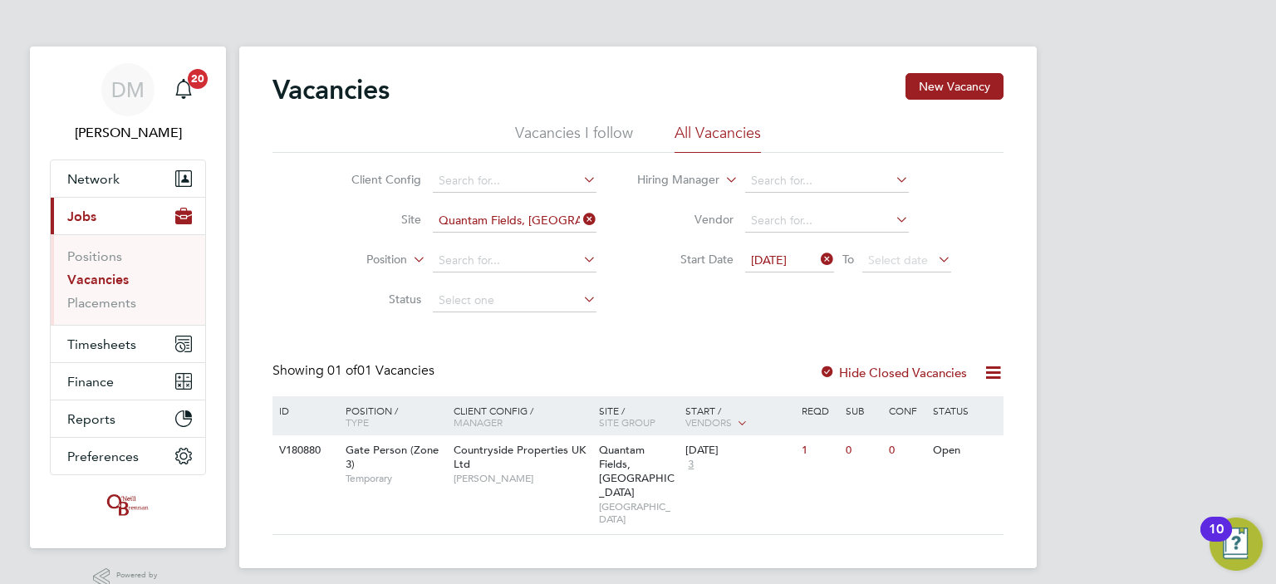
click at [949, 259] on li "Start Date 15 Sep 2025 To Select date" at bounding box center [794, 261] width 355 height 40
click at [935, 259] on icon at bounding box center [935, 259] width 0 height 23
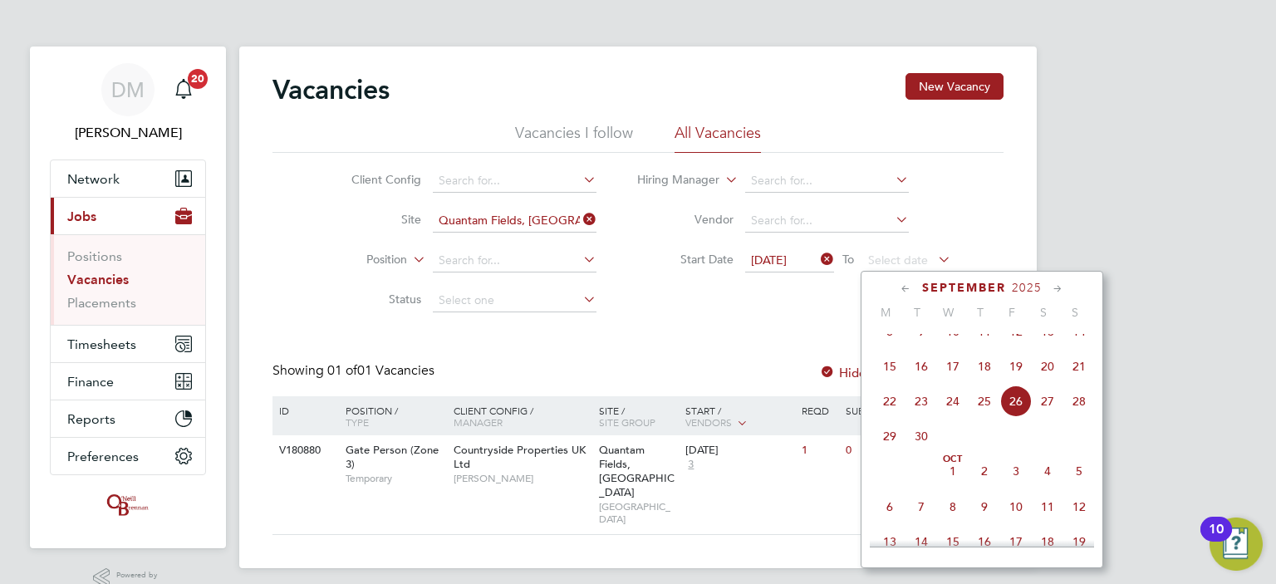
click at [680, 376] on div "Showing 01 of 01 Vacancies Hide Closed Vacancies" at bounding box center [638, 379] width 731 height 34
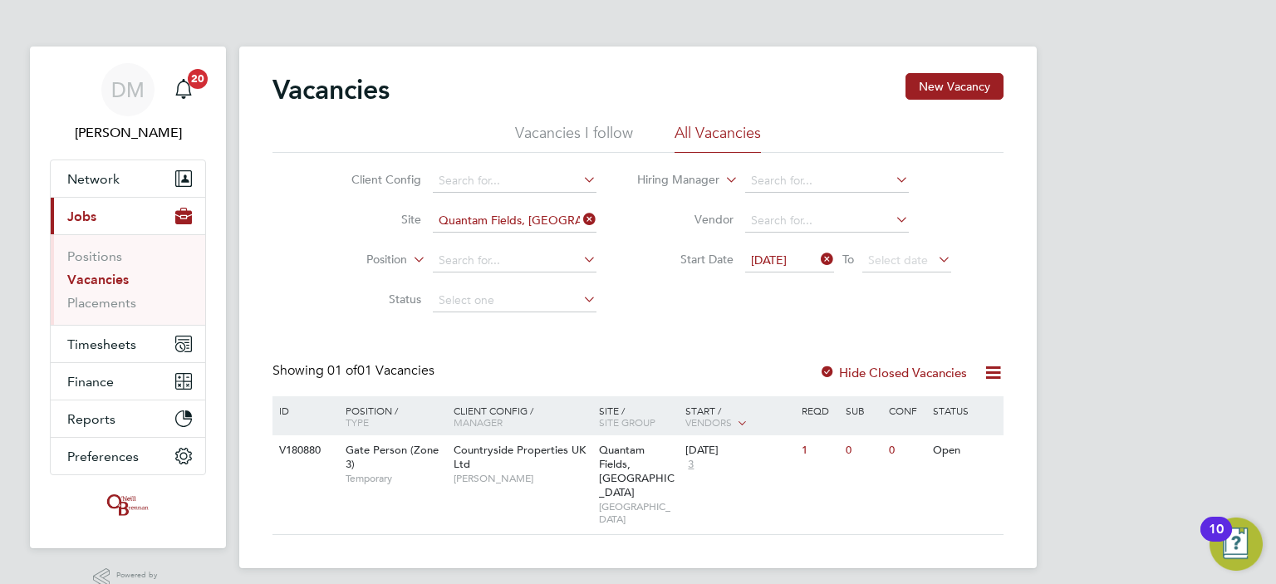
click at [827, 371] on div at bounding box center [827, 374] width 17 height 17
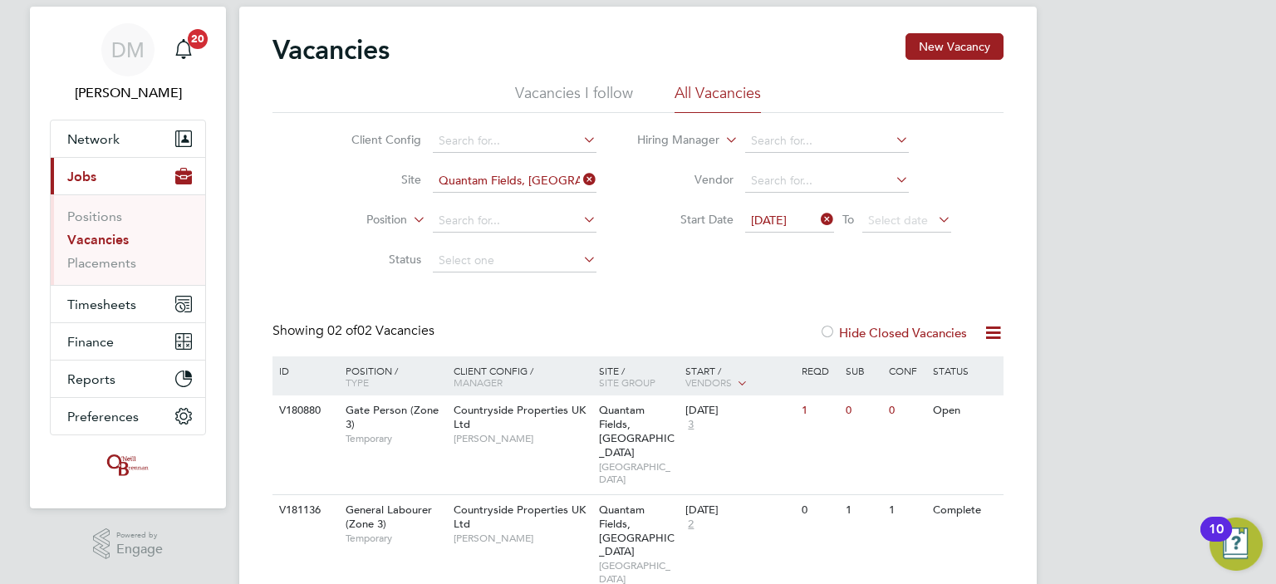
scroll to position [56, 0]
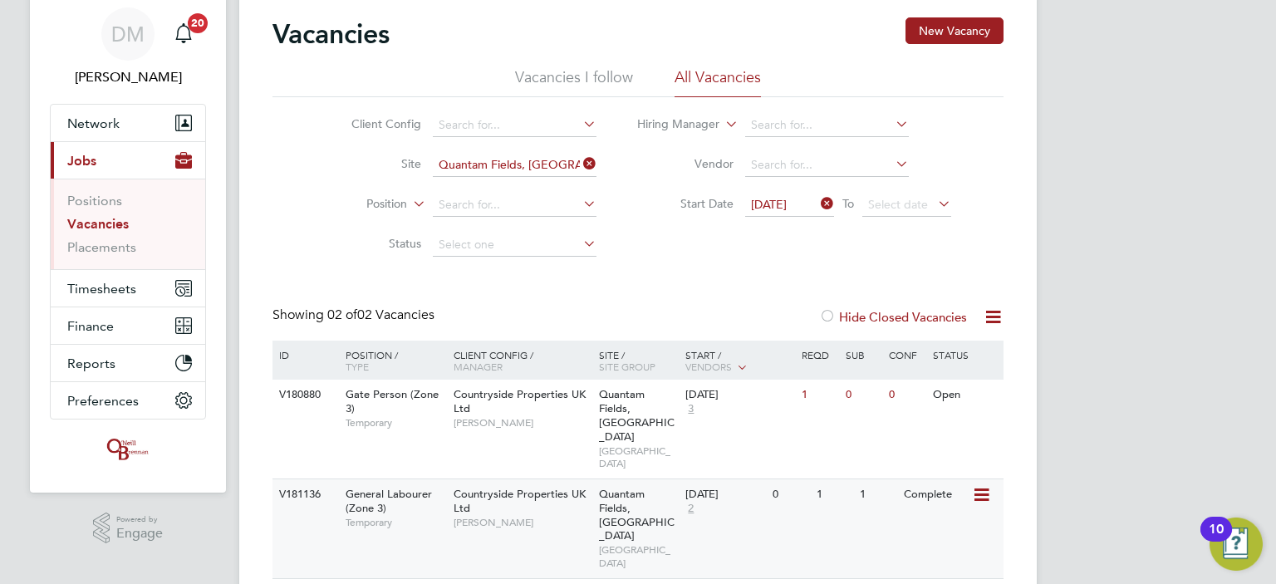
click at [539, 484] on div "Countryside Properties UK Ltd Kevin Bishop" at bounding box center [522, 508] width 145 height 57
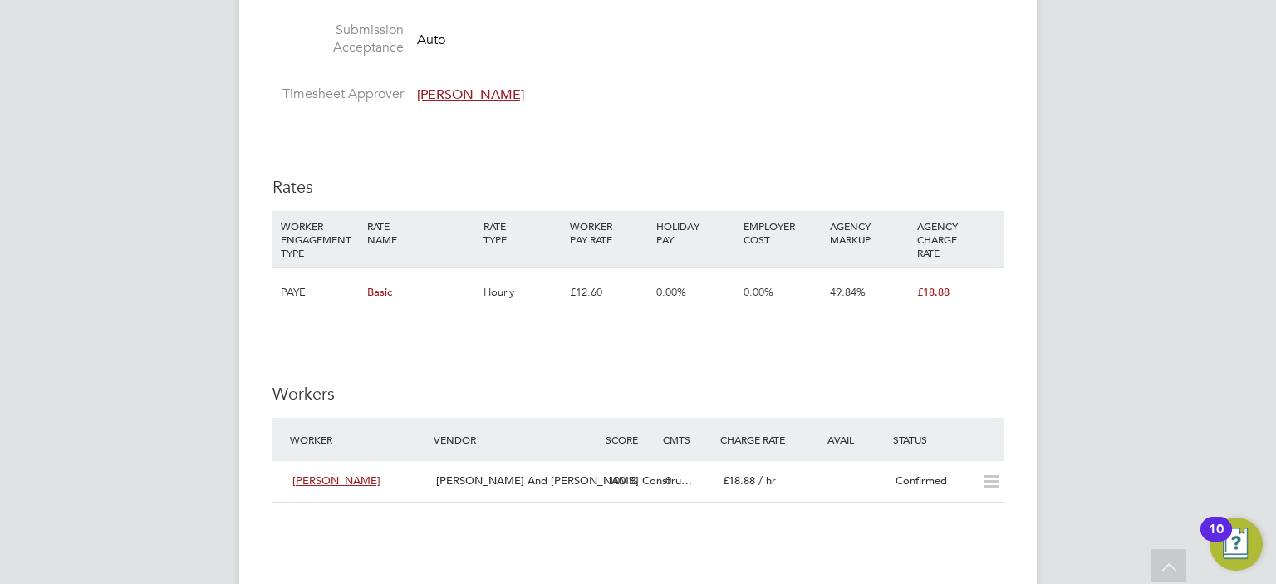
scroll to position [1080, 0]
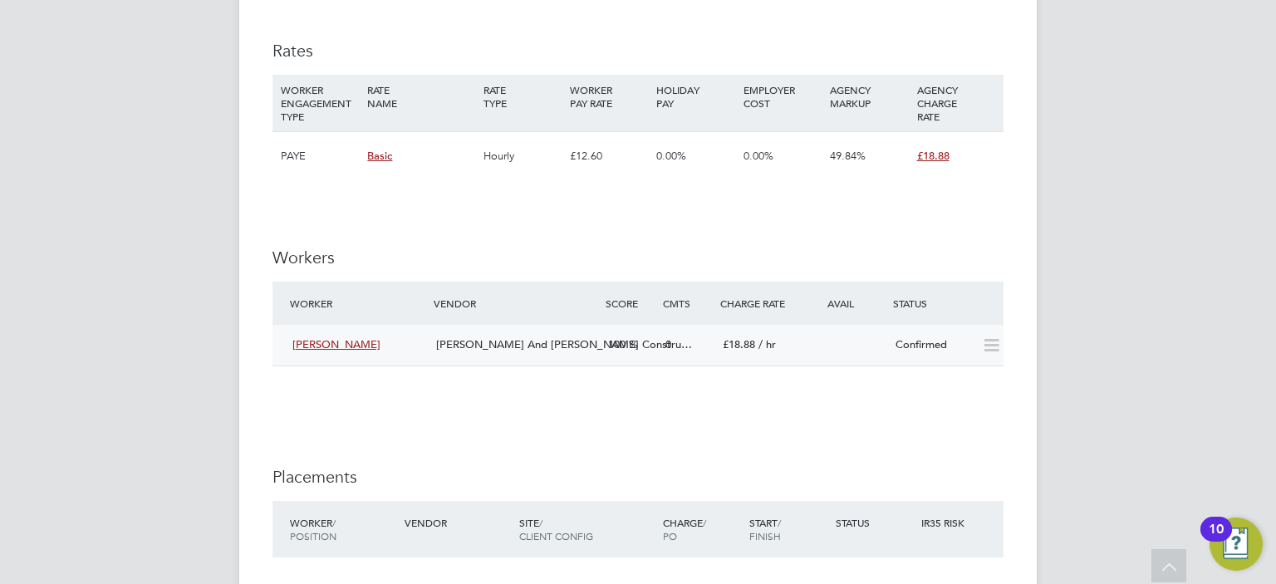
click at [992, 344] on icon at bounding box center [991, 345] width 21 height 13
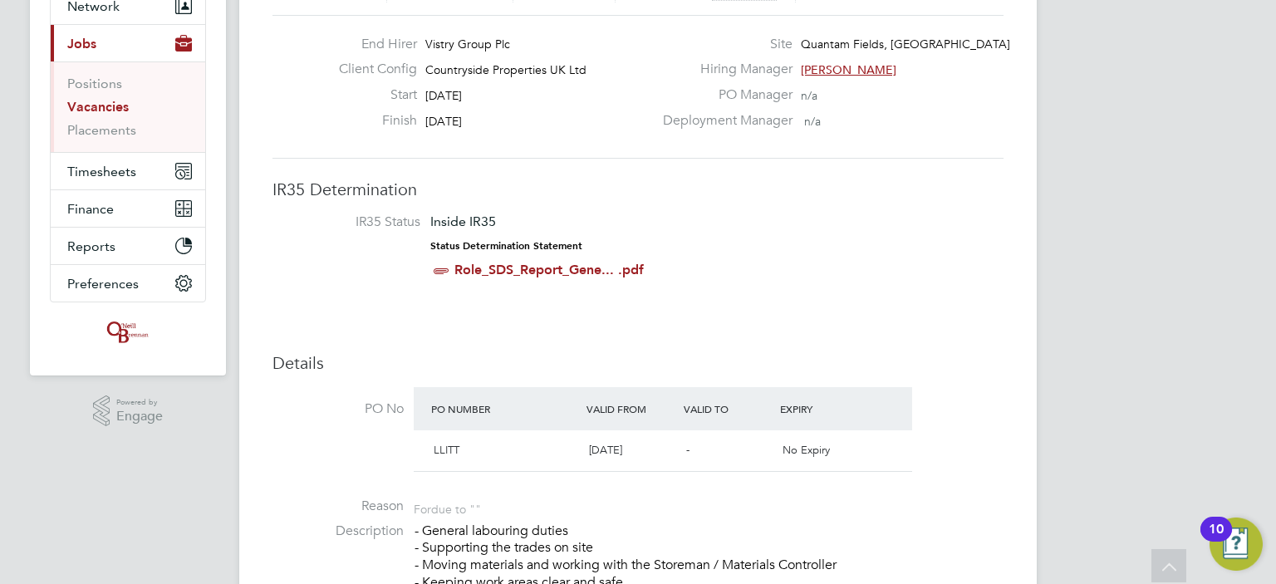
scroll to position [0, 0]
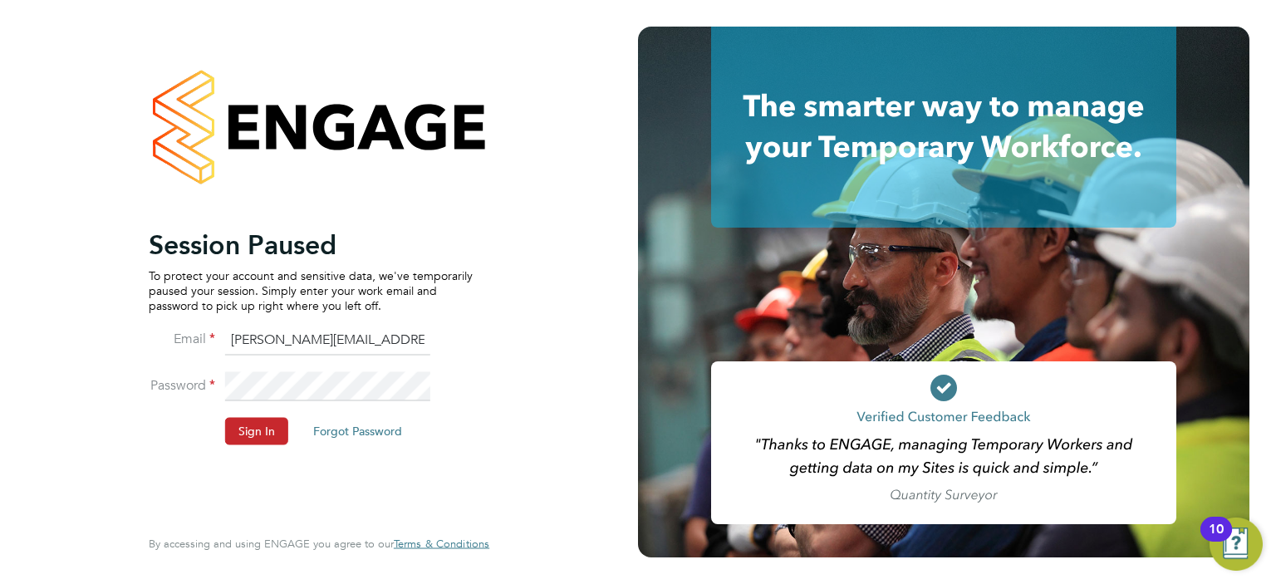
click at [264, 430] on button "Sign In" at bounding box center [256, 431] width 63 height 27
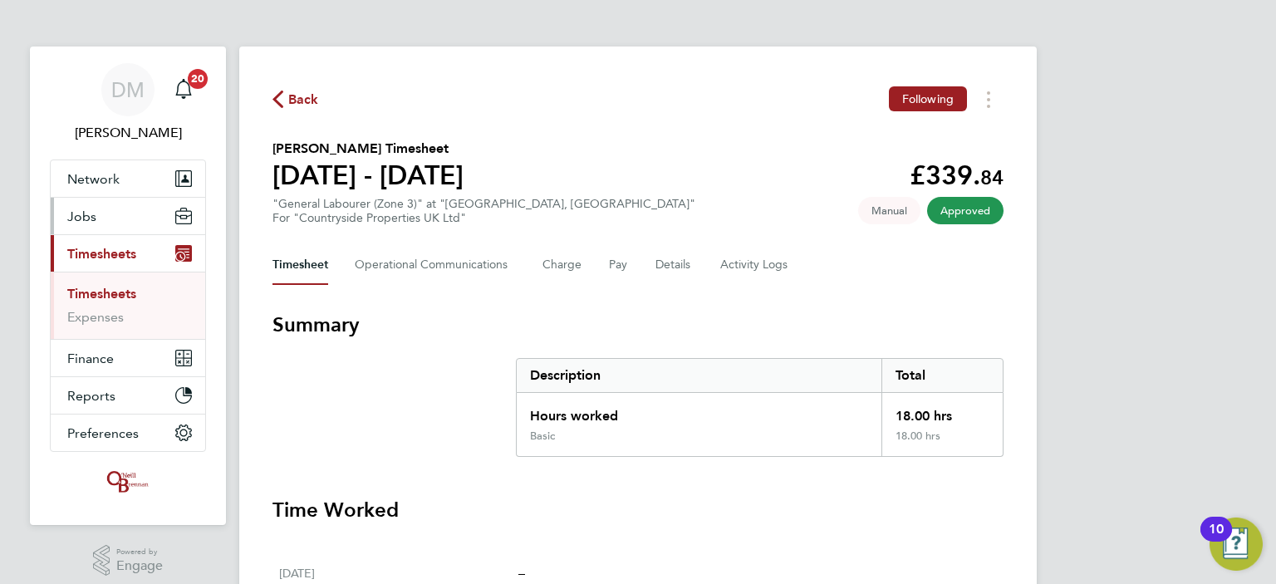
click at [103, 206] on button "Jobs" at bounding box center [128, 216] width 155 height 37
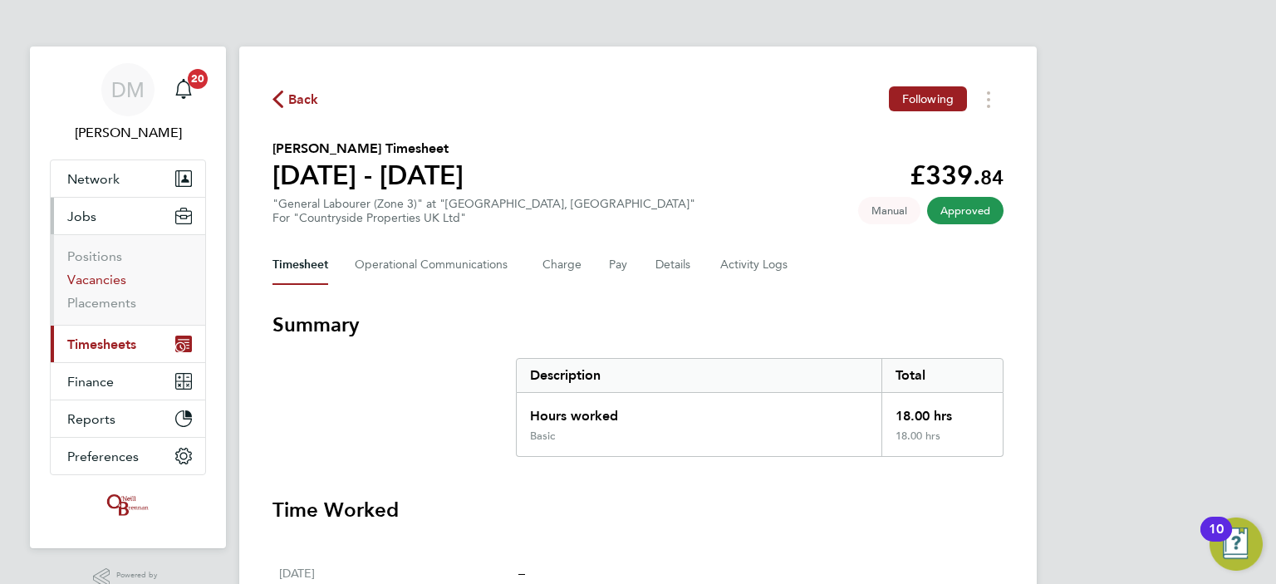
click at [94, 282] on link "Vacancies" at bounding box center [96, 280] width 59 height 16
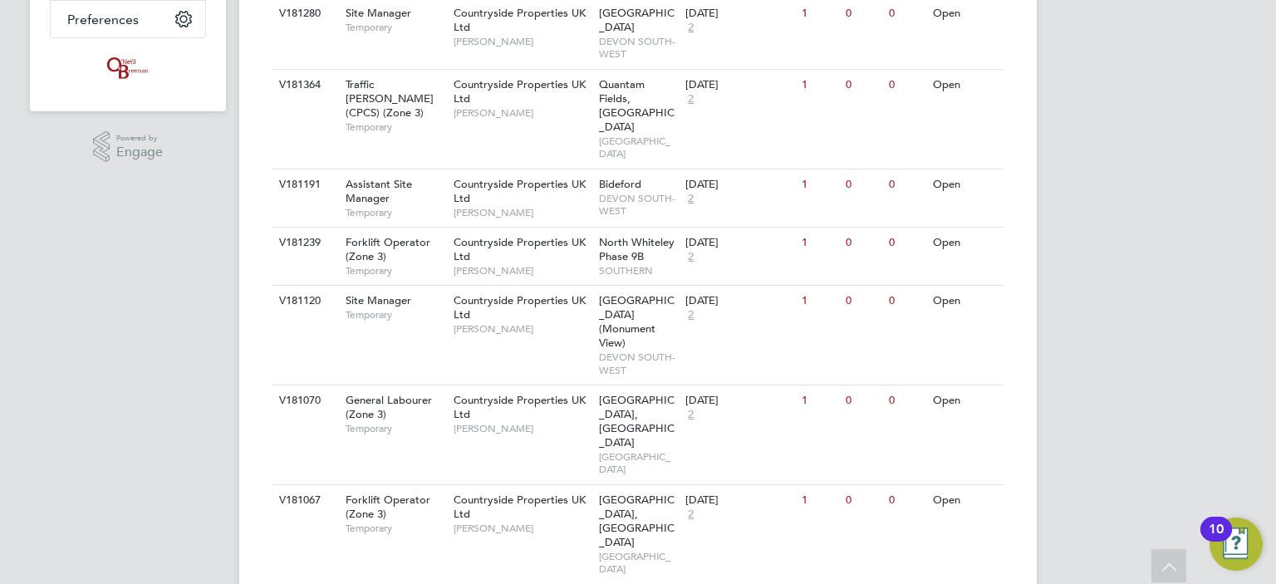
scroll to position [440, 0]
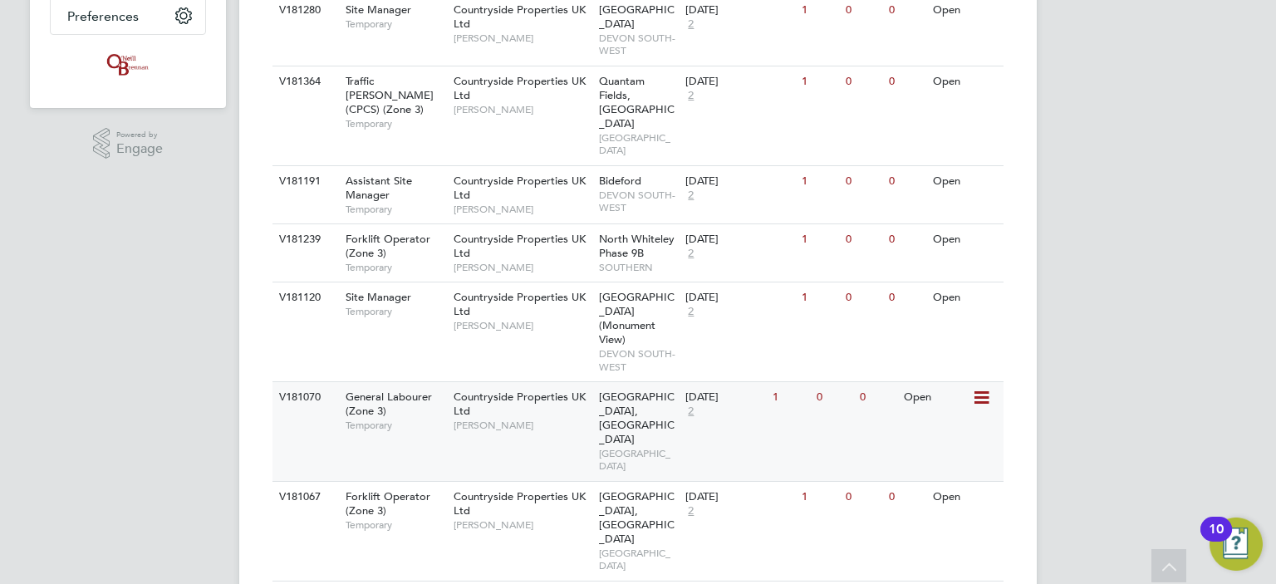
click at [535, 382] on div "Countryside Properties UK Ltd Mike Rose" at bounding box center [522, 410] width 145 height 57
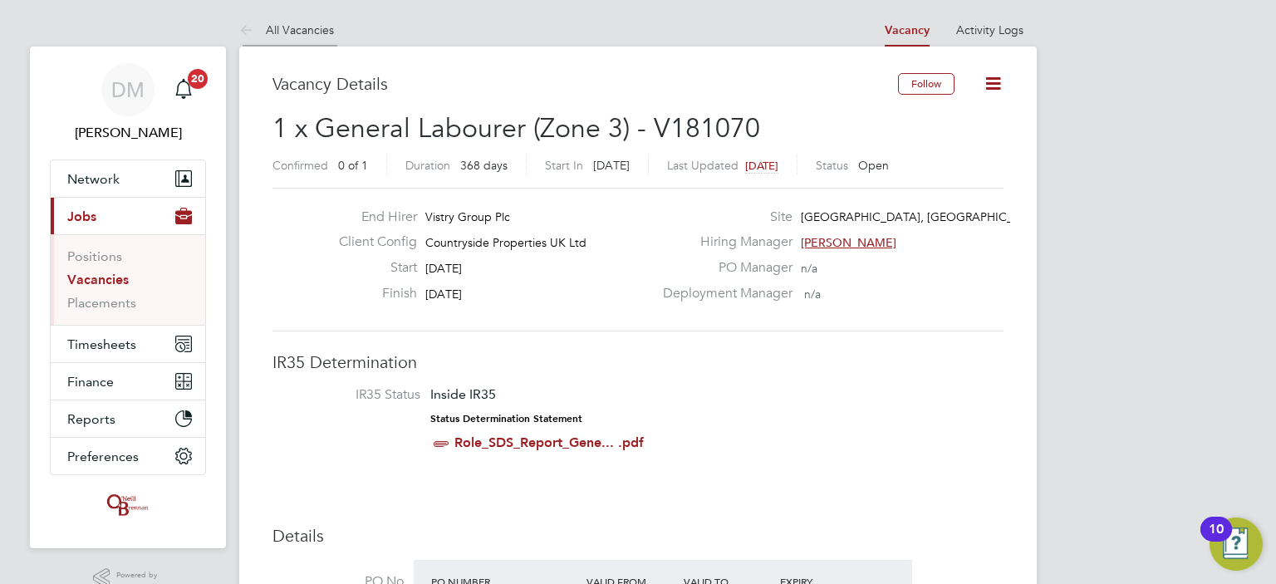
click at [278, 31] on link "All Vacancies" at bounding box center [286, 29] width 95 height 15
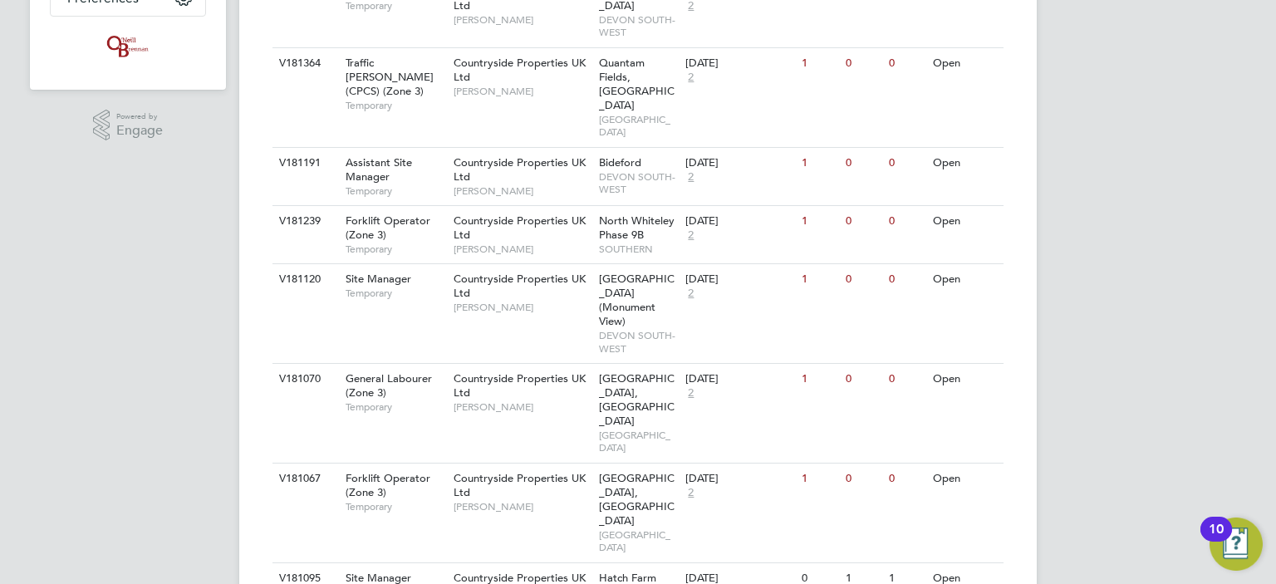
scroll to position [529, 0]
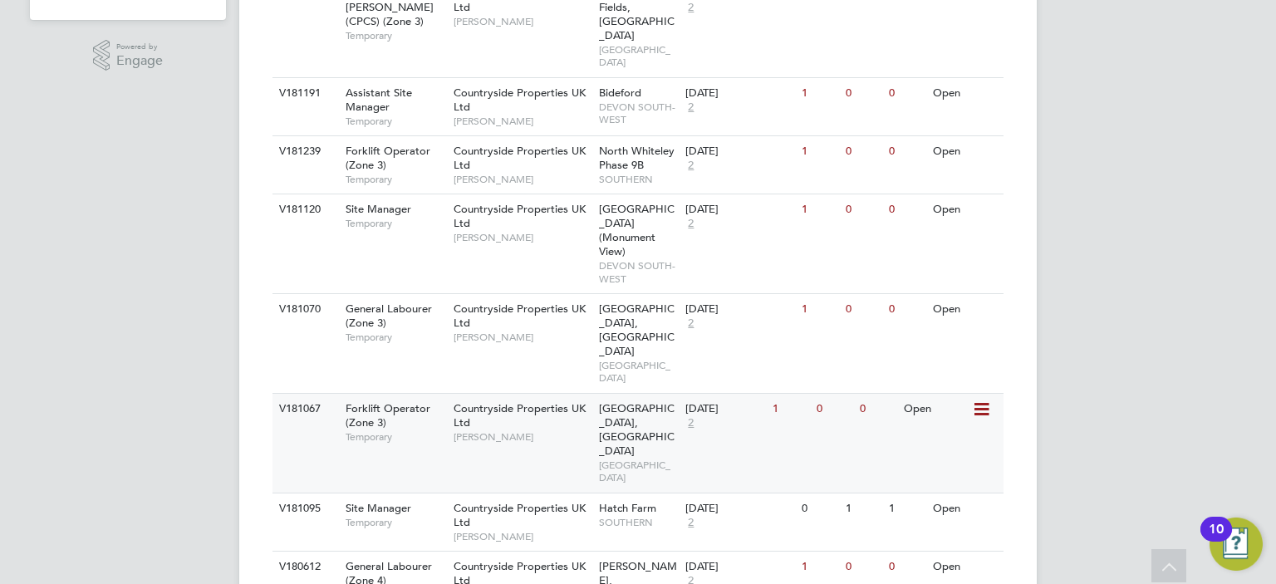
click at [378, 401] on span "Forklift Operator (Zone 3)" at bounding box center [388, 415] width 85 height 28
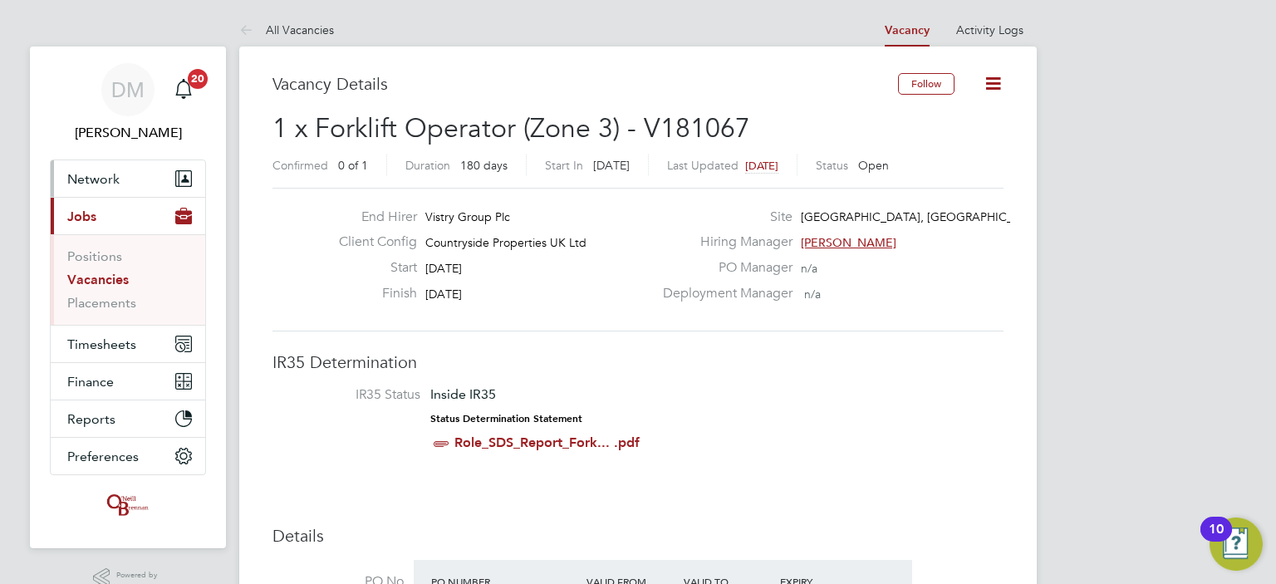
click at [155, 165] on button "Network" at bounding box center [128, 178] width 155 height 37
